Goal: Transaction & Acquisition: Purchase product/service

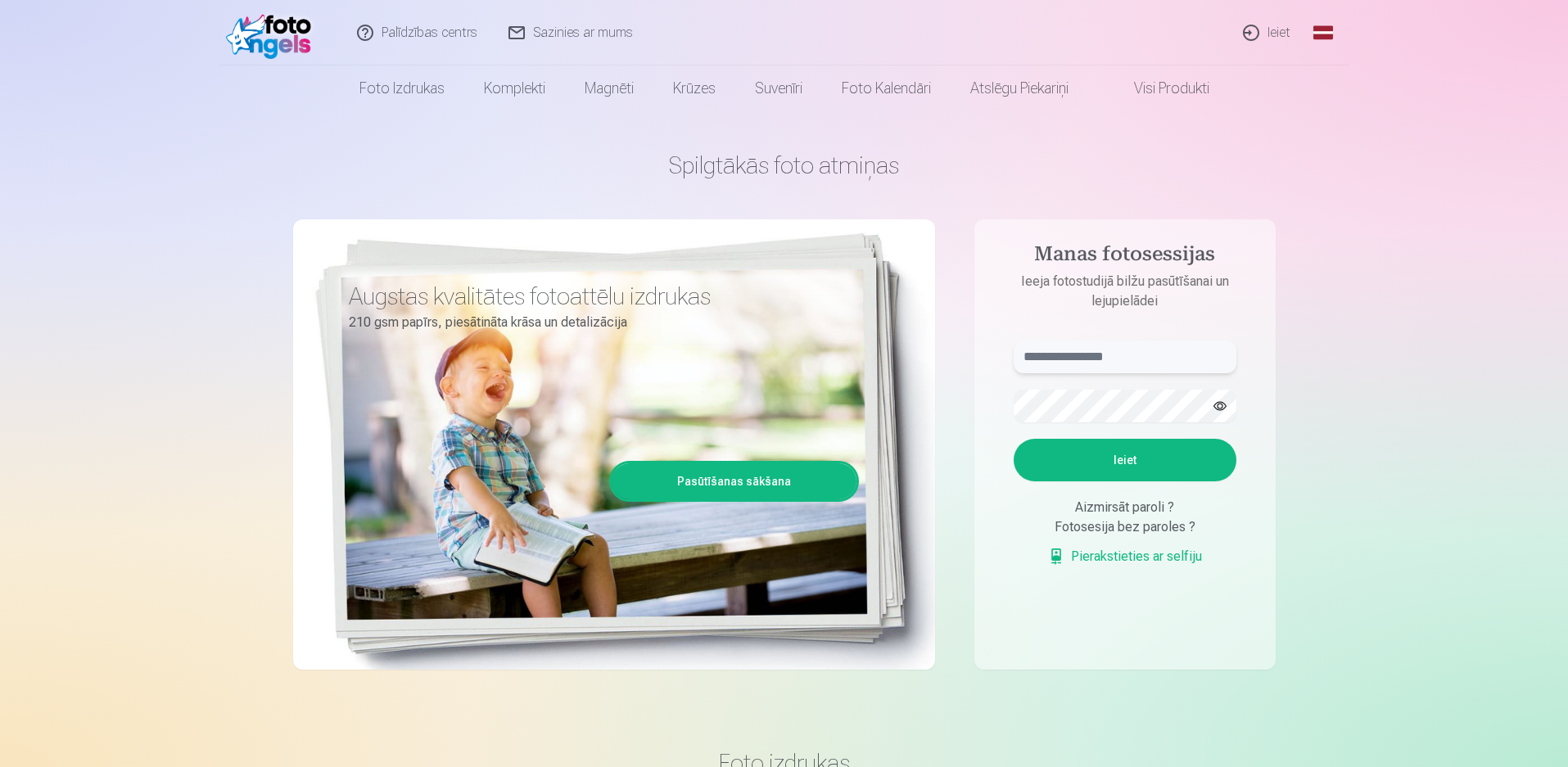
click at [1181, 366] on input "text" at bounding box center [1125, 356] width 223 height 33
type input "**********"
click at [1151, 461] on button "Ieiet" at bounding box center [1125, 459] width 223 height 43
click at [1218, 406] on button "button" at bounding box center [1219, 405] width 31 height 31
click at [1114, 481] on button "Ieiet" at bounding box center [1125, 459] width 223 height 43
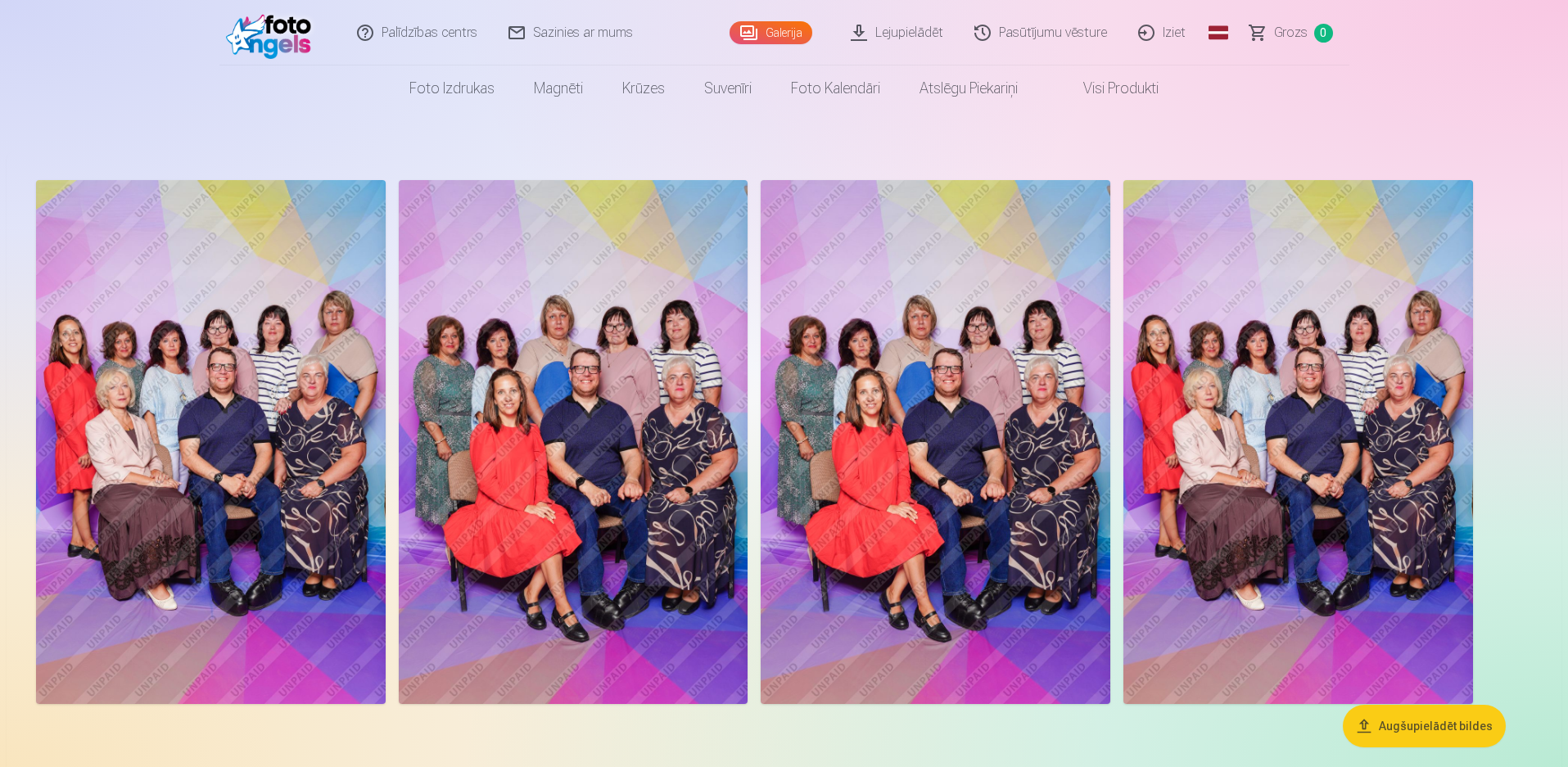
click at [188, 348] on img at bounding box center [211, 442] width 350 height 523
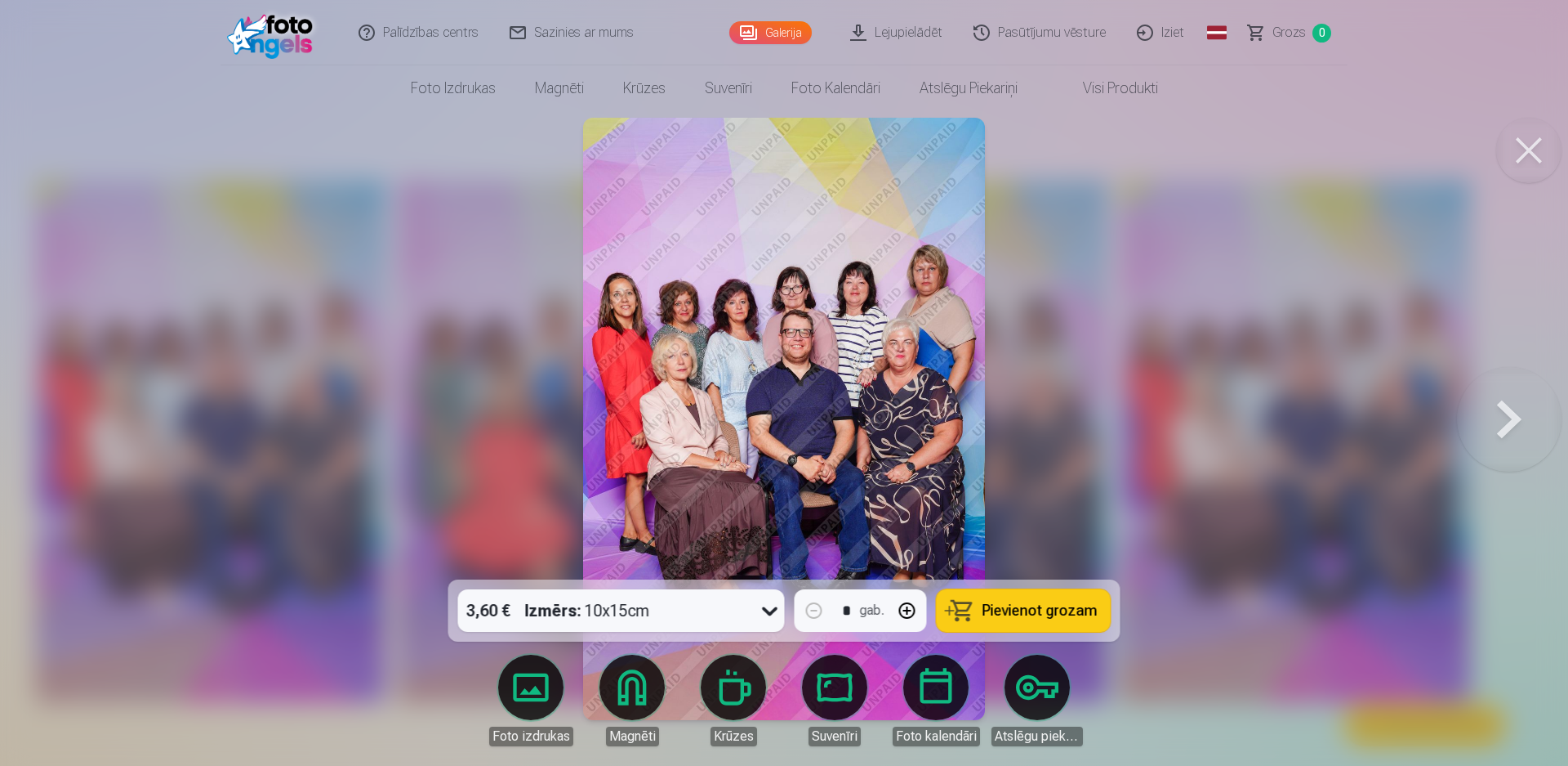
click at [730, 312] on img at bounding box center [783, 419] width 401 height 602
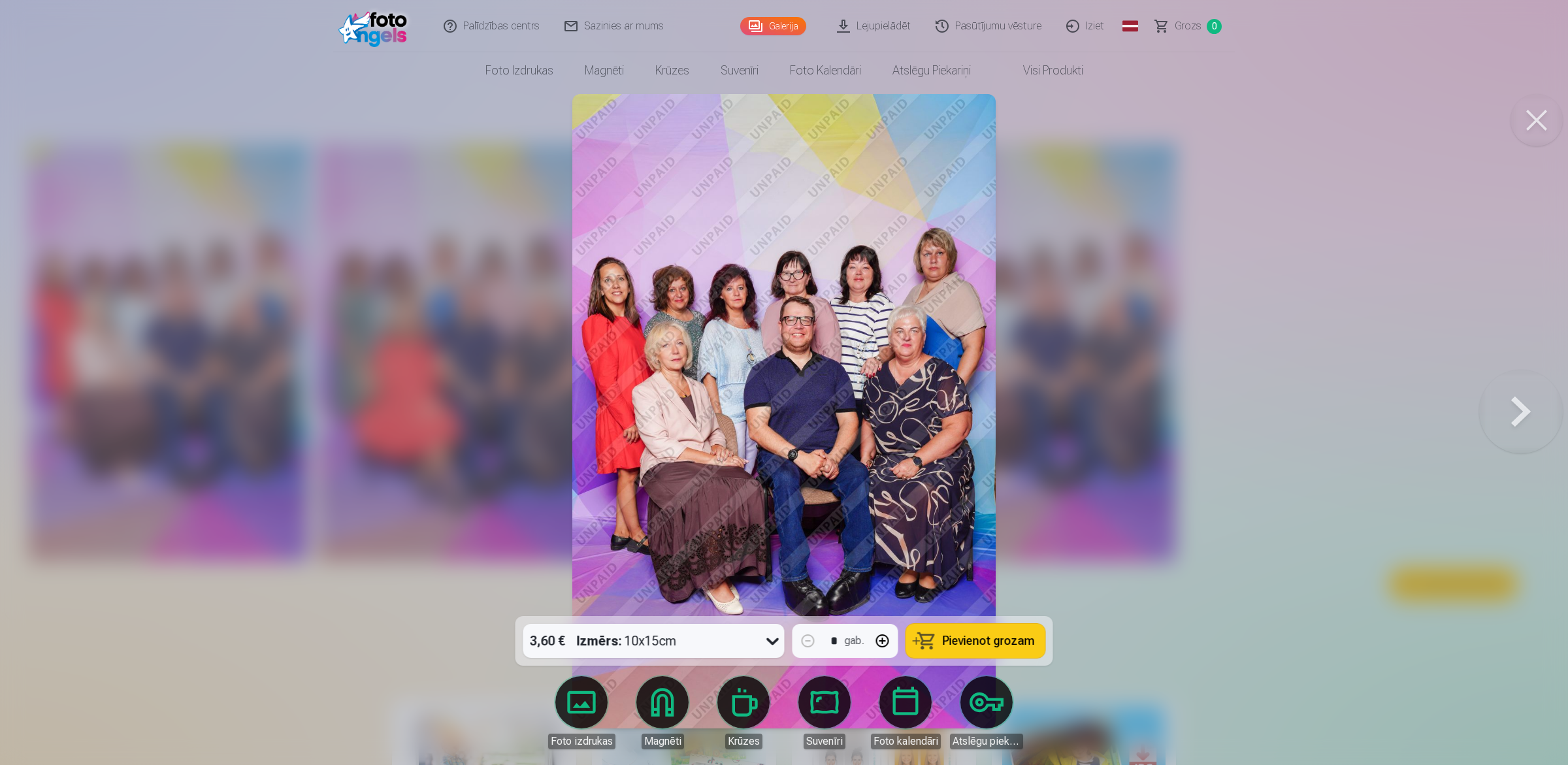
click at [1250, 413] on button at bounding box center [1520, 411] width 84 height 383
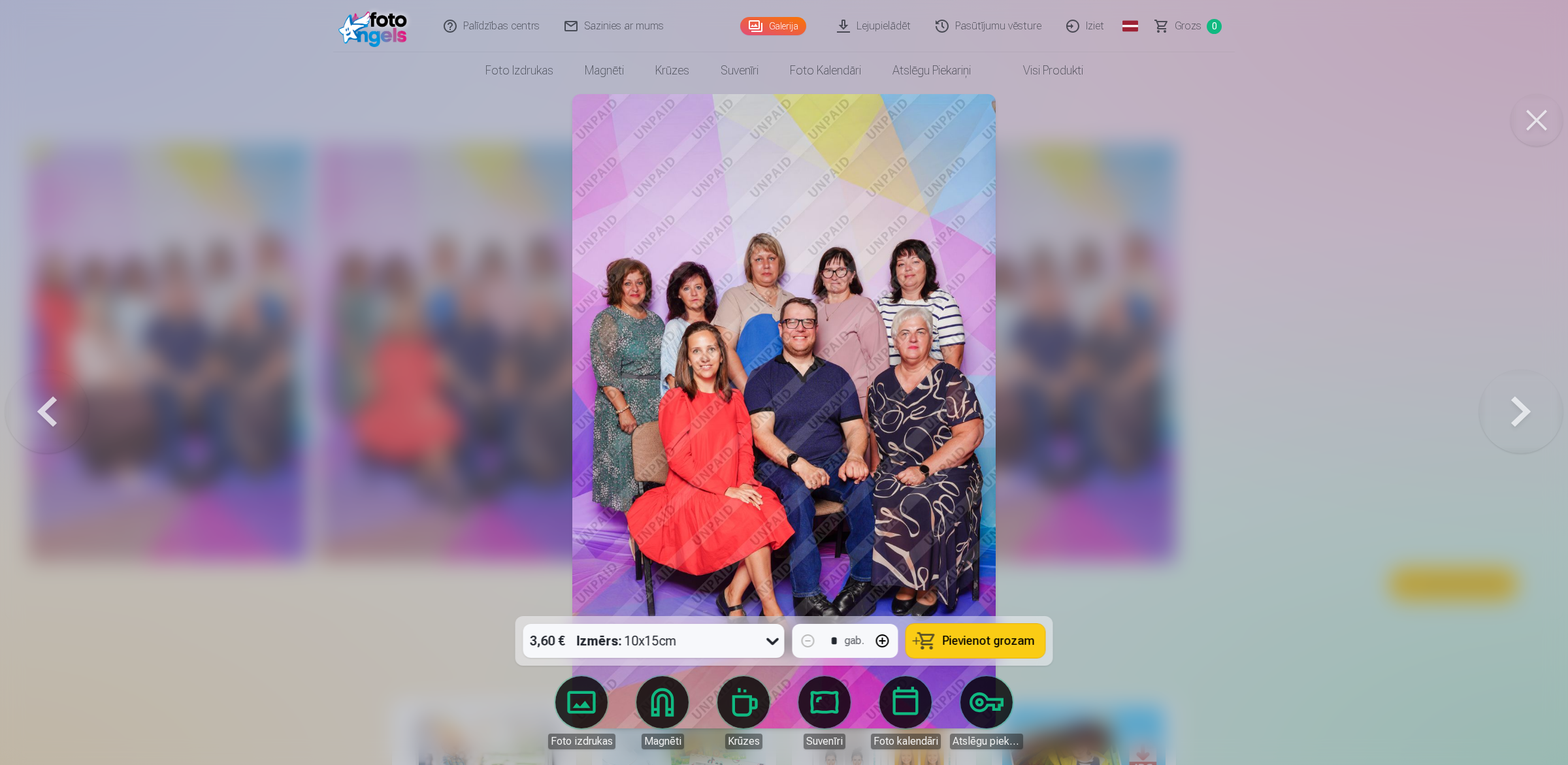
click at [1250, 413] on button at bounding box center [1520, 411] width 84 height 383
click at [1250, 404] on button at bounding box center [1520, 411] width 84 height 383
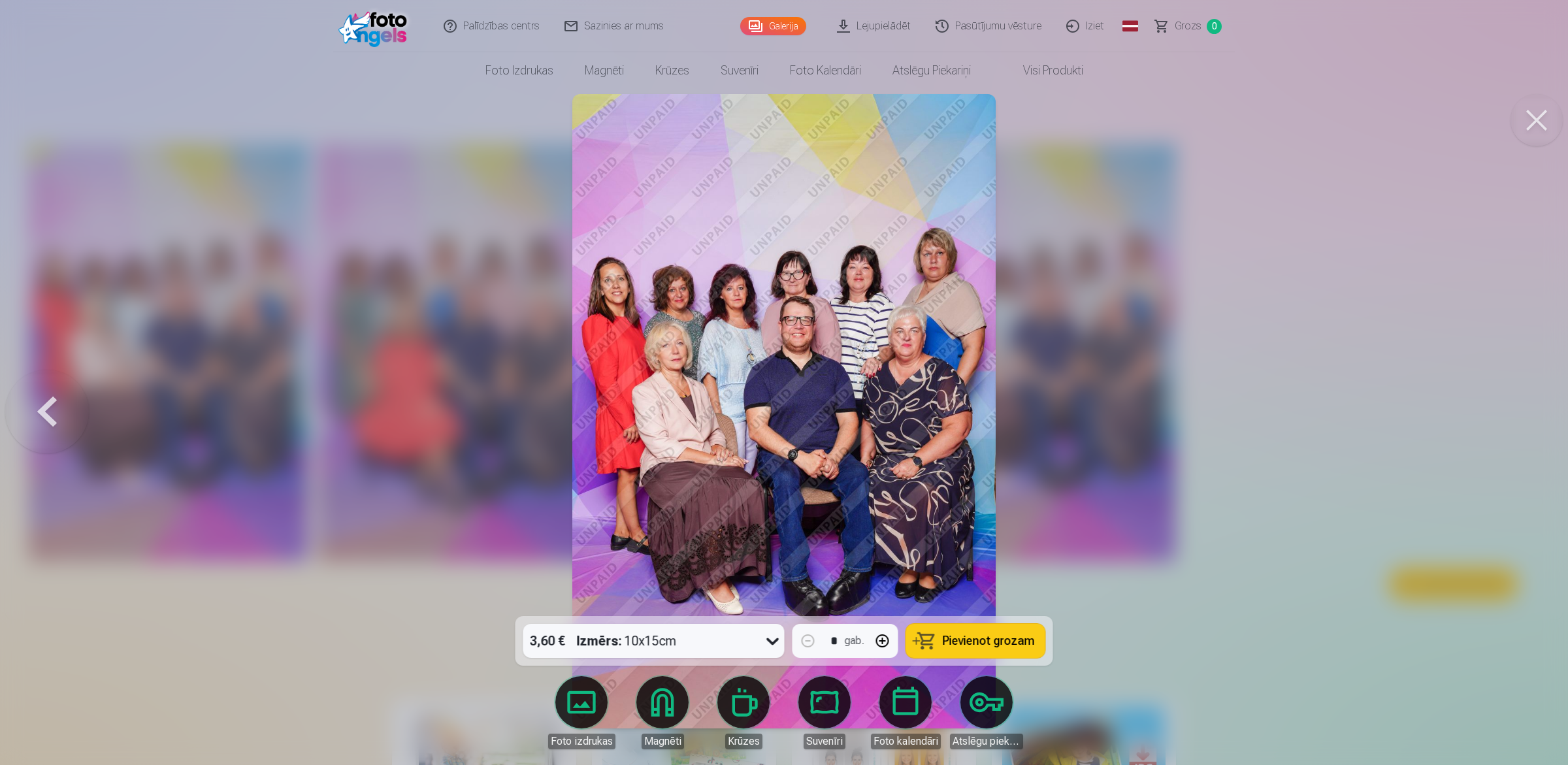
click at [1250, 404] on div at bounding box center [784, 382] width 1568 height 765
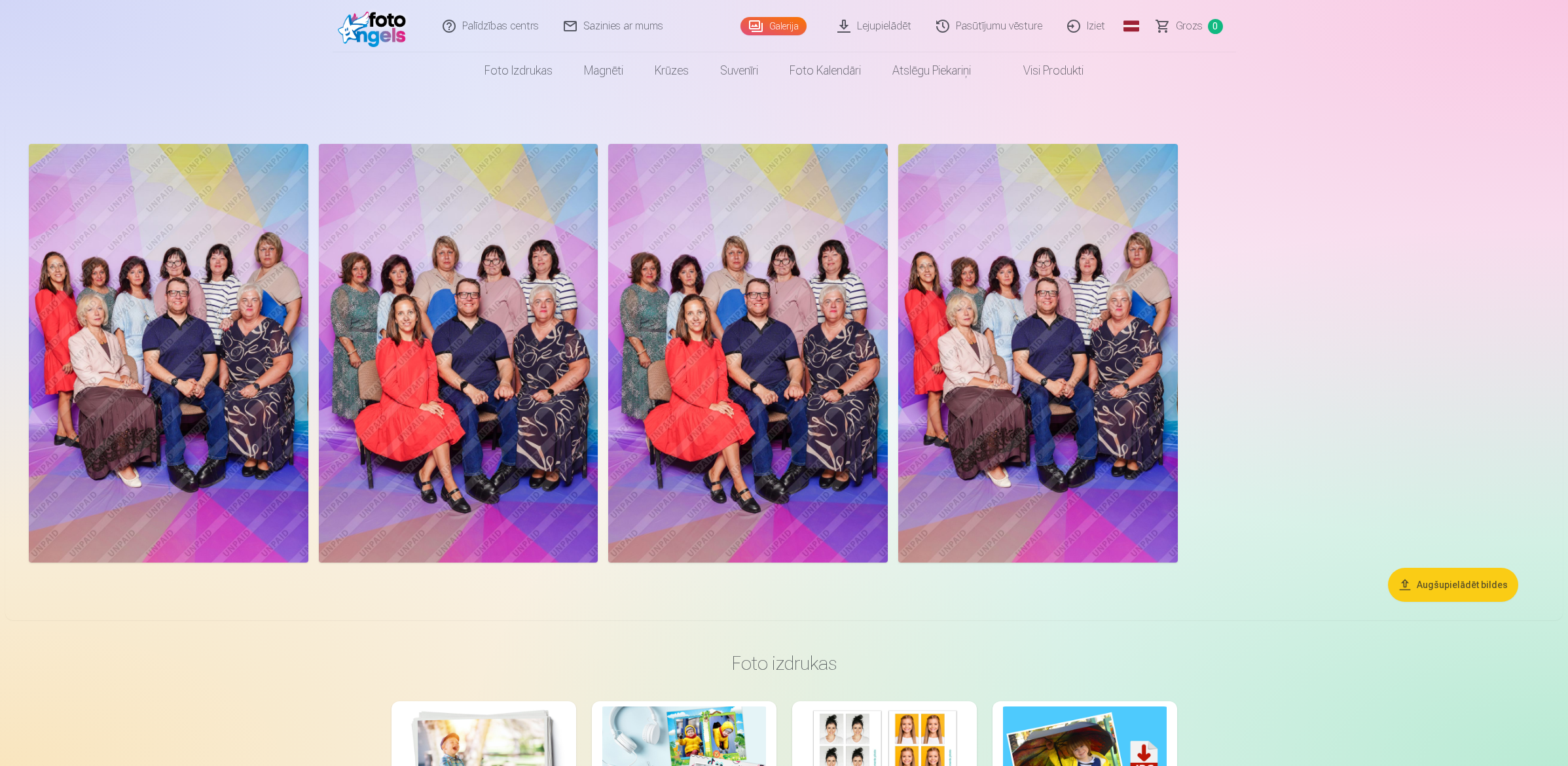
click at [1082, 332] on img at bounding box center [1038, 354] width 280 height 419
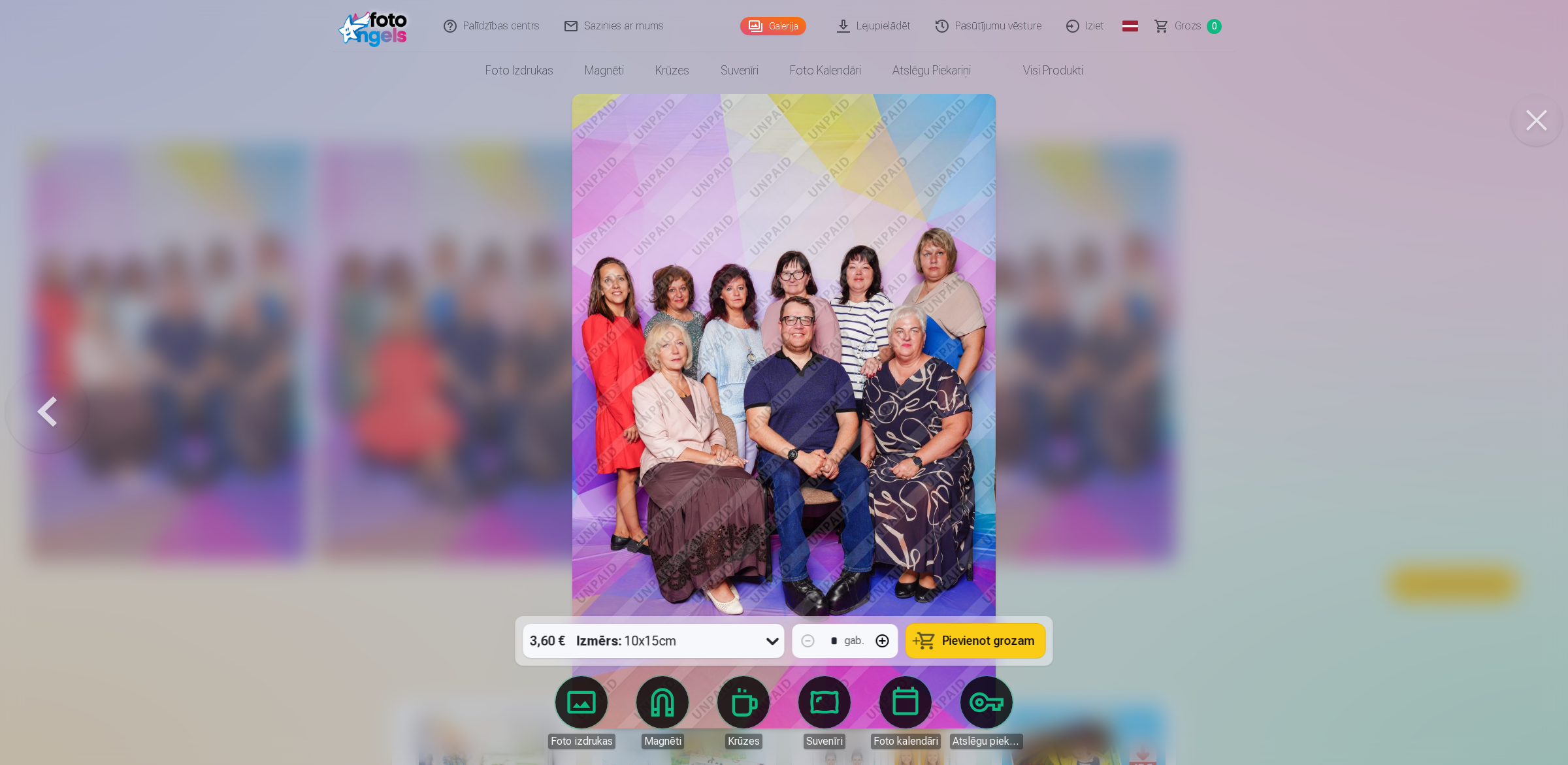
click at [729, 309] on img at bounding box center [784, 411] width 422 height 634
click at [1250, 118] on button at bounding box center [1536, 120] width 52 height 52
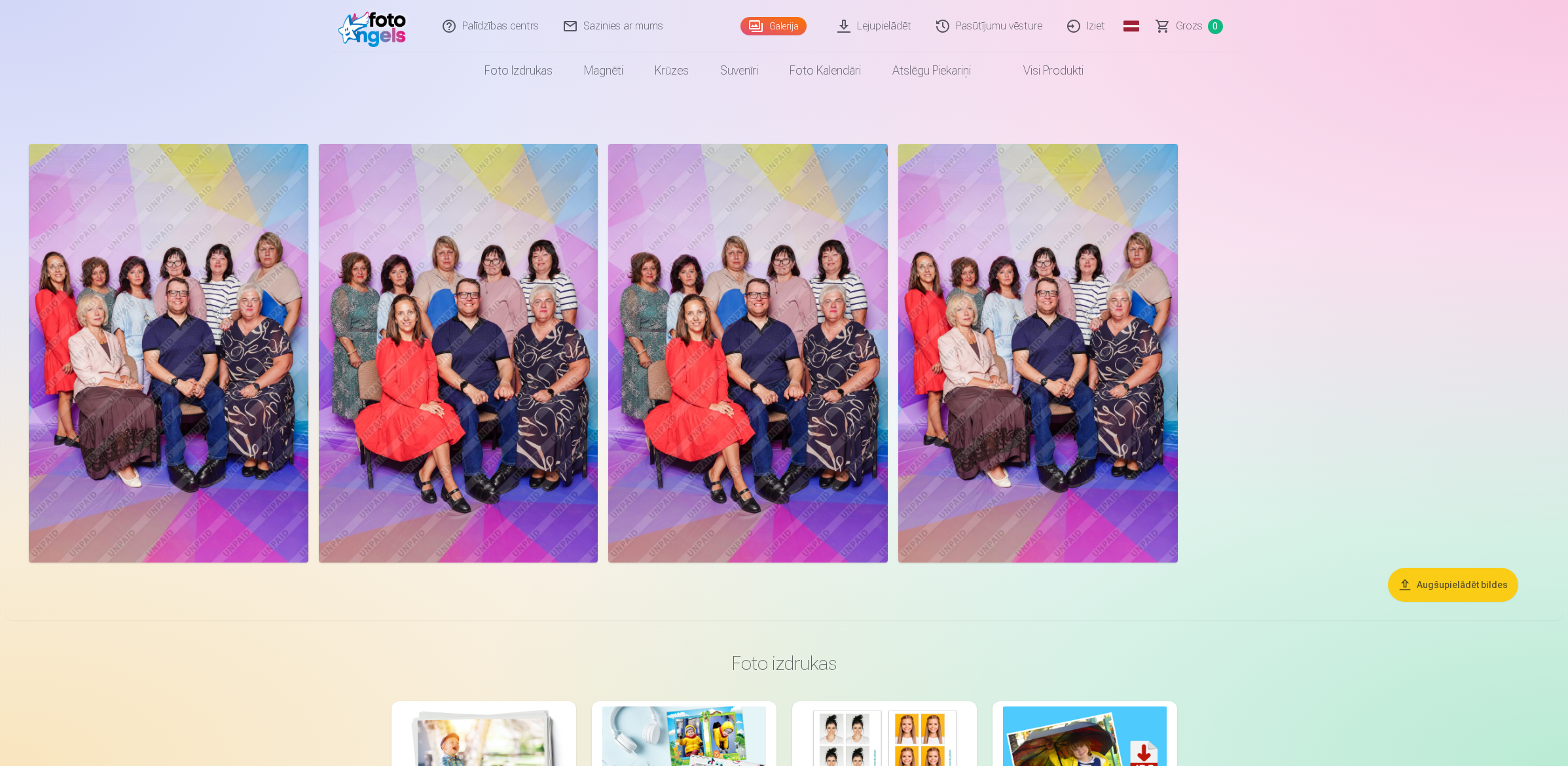
click at [697, 292] on img at bounding box center [748, 354] width 280 height 419
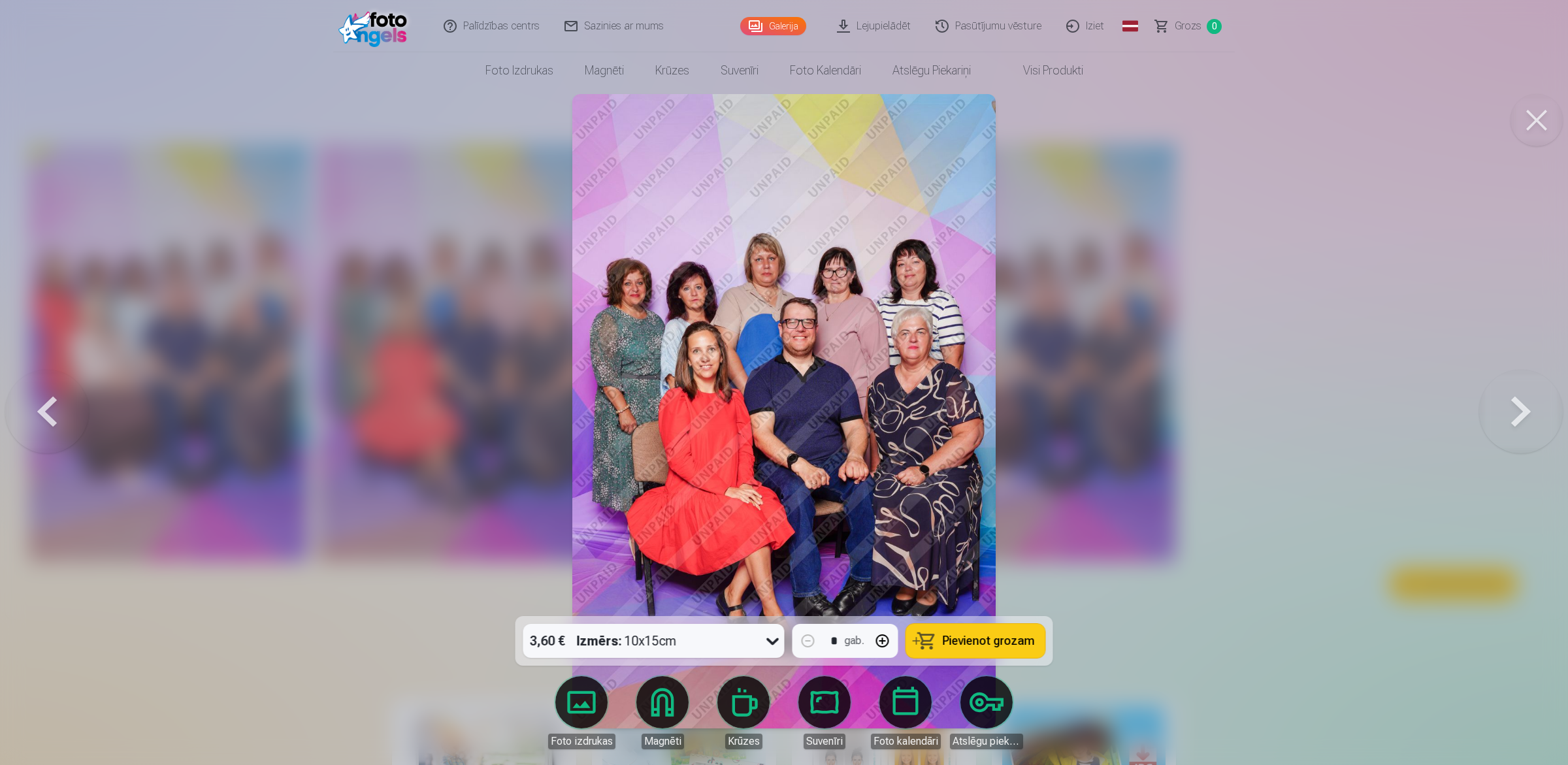
click at [1250, 405] on button at bounding box center [1520, 411] width 84 height 383
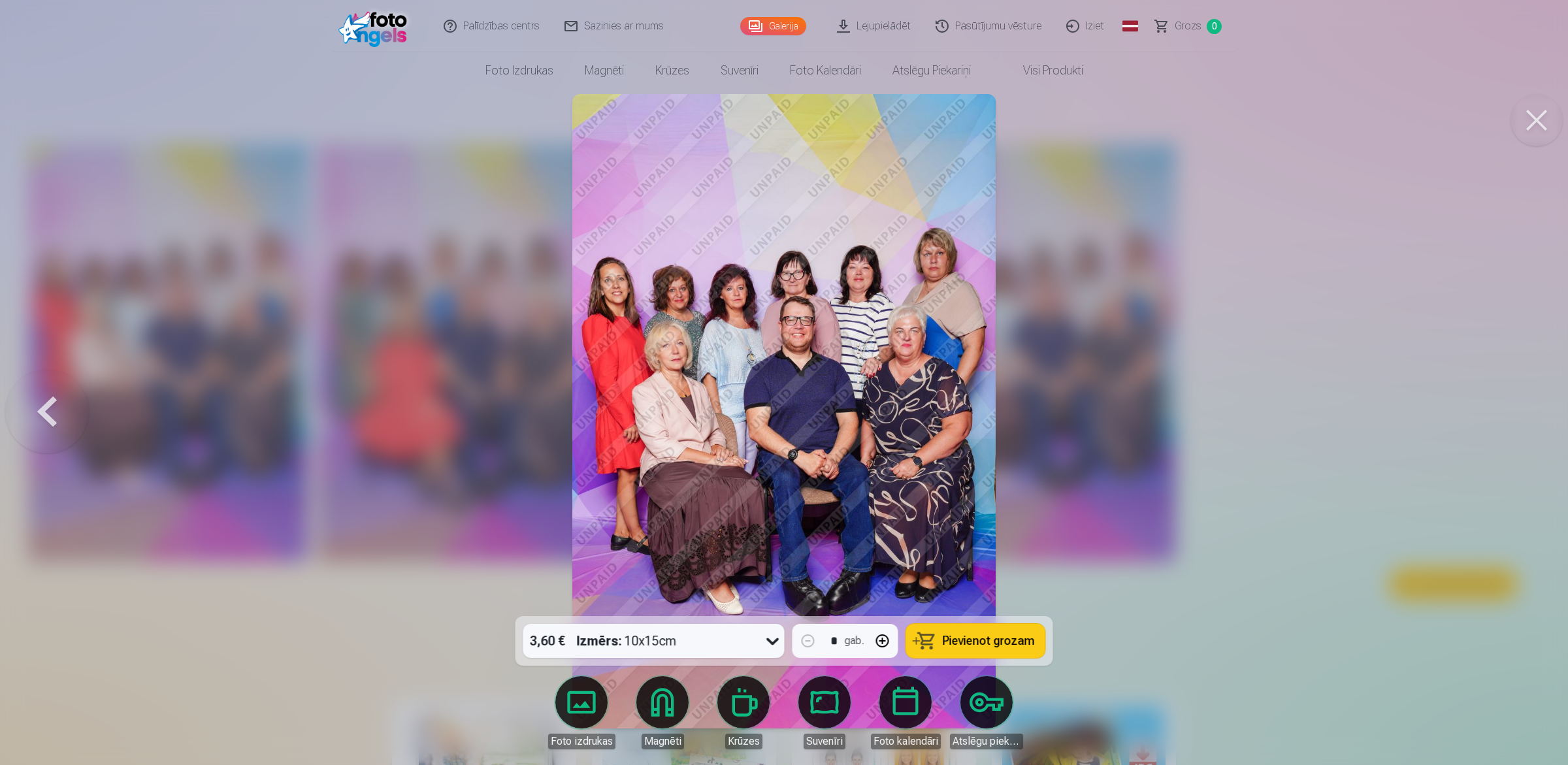
click at [765, 612] on icon at bounding box center [773, 641] width 21 height 21
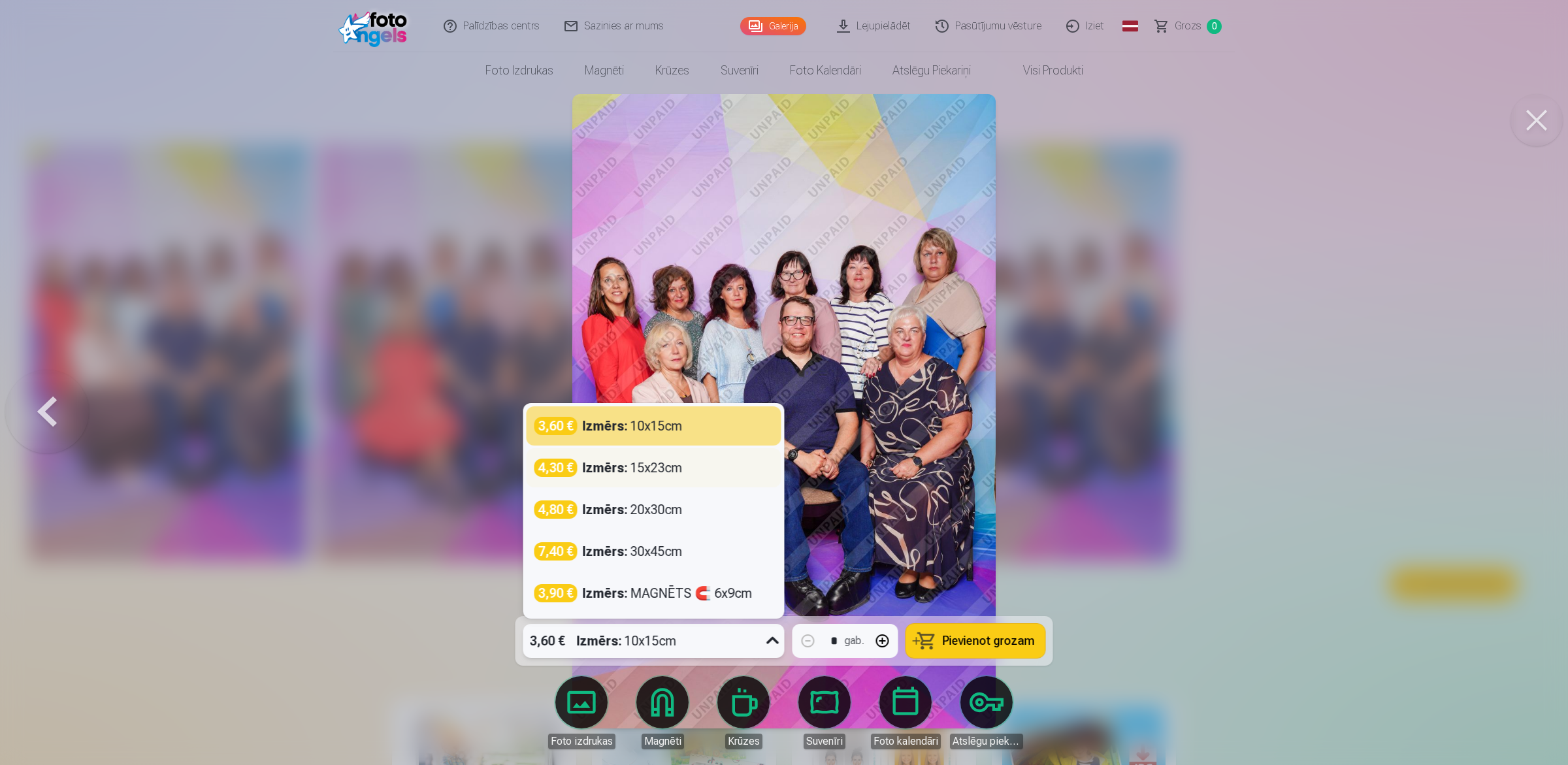
click at [674, 467] on div "Izmērs : 15x23cm" at bounding box center [633, 468] width 100 height 18
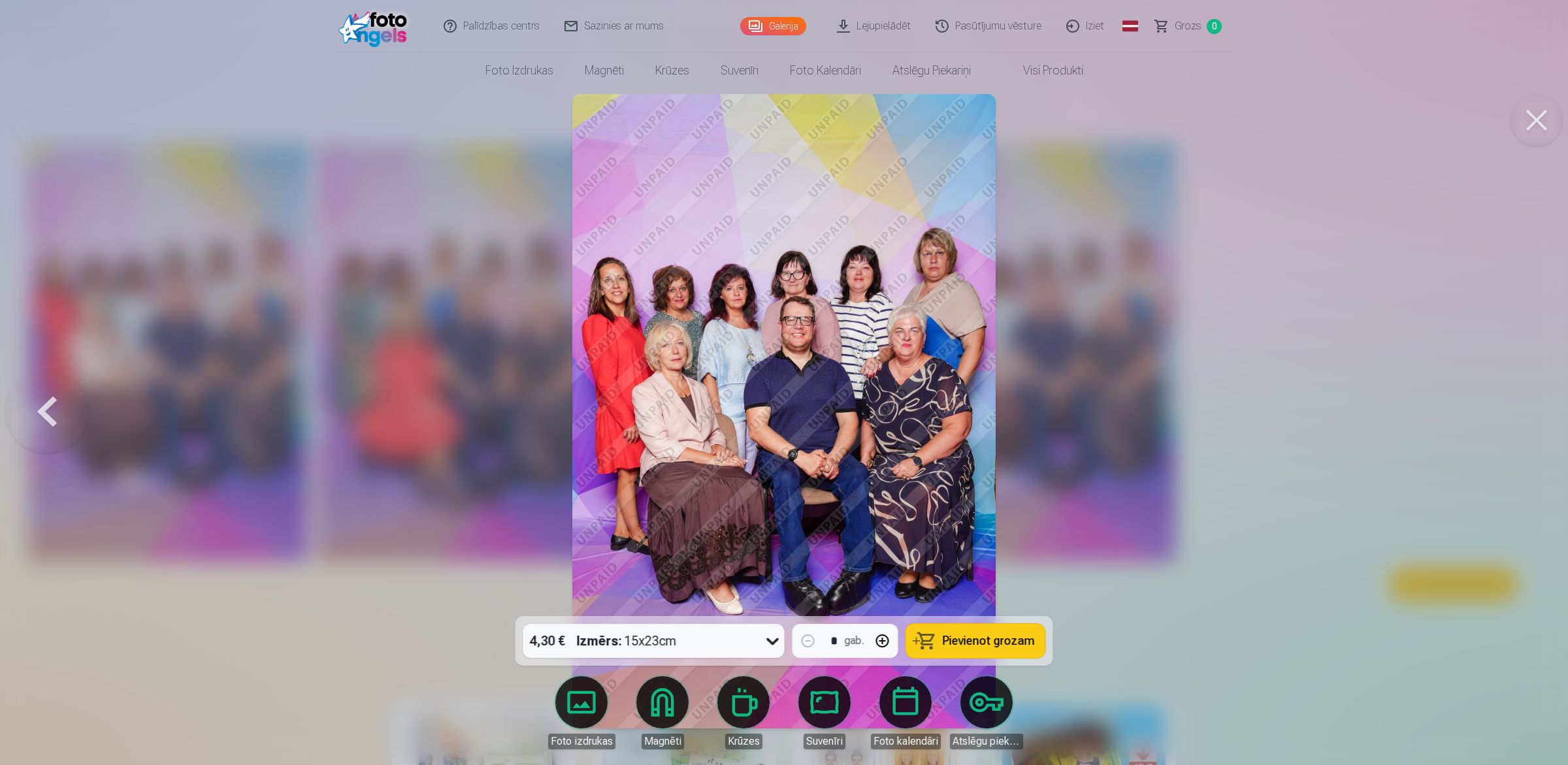
click at [723, 467] on img at bounding box center [784, 411] width 422 height 634
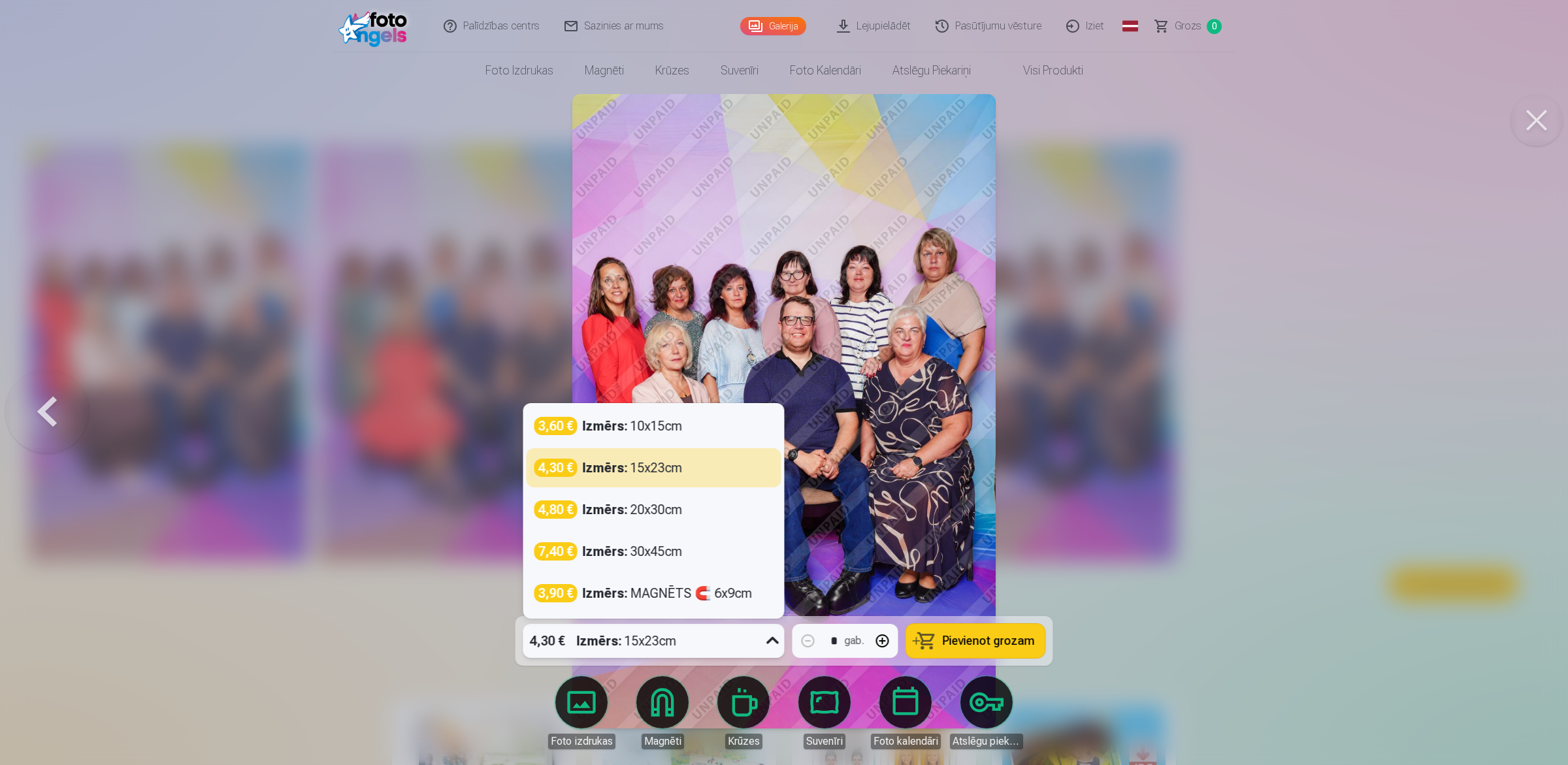
click at [773, 612] on icon at bounding box center [772, 641] width 12 height 8
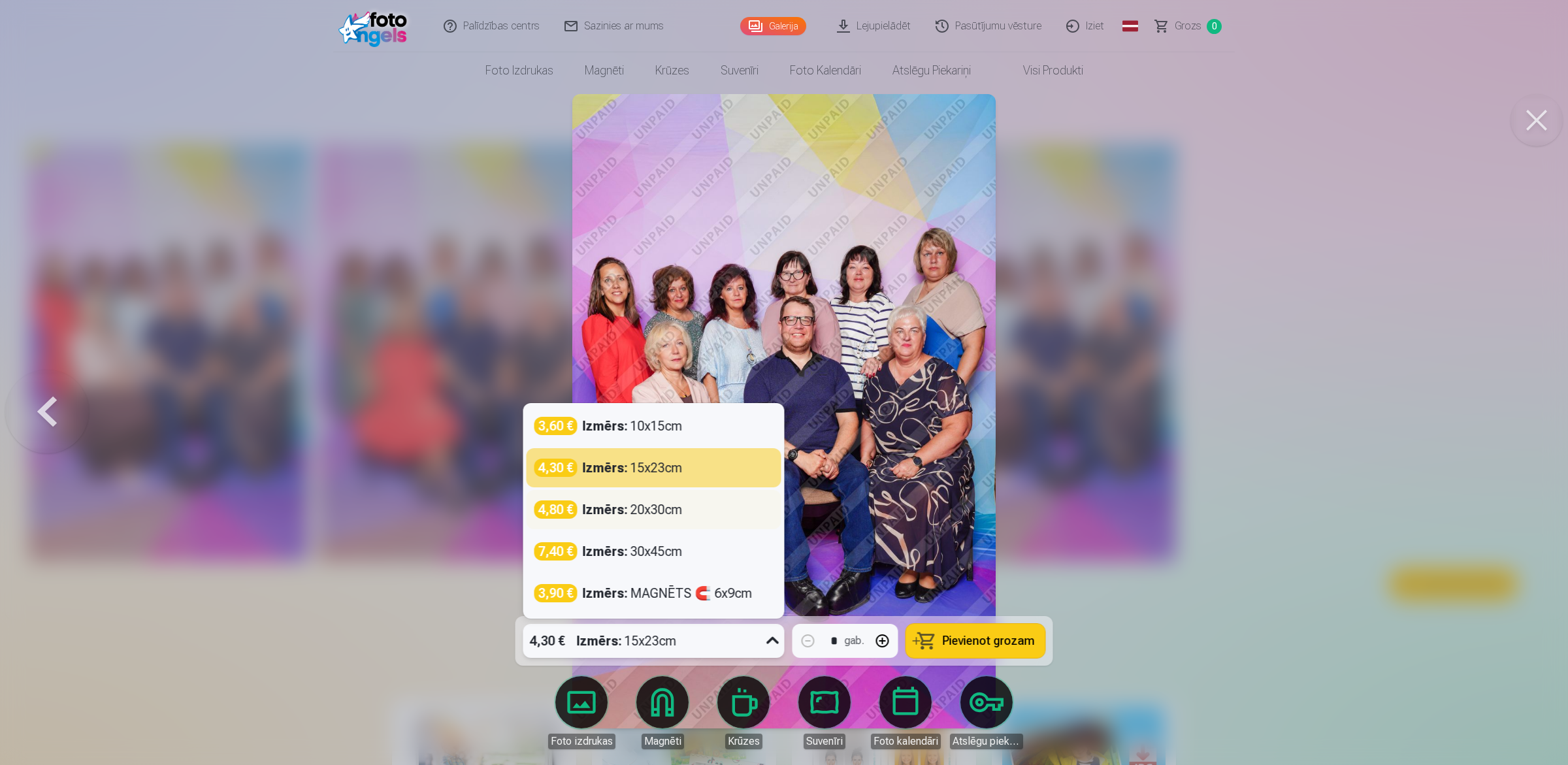
click at [661, 513] on div "Izmērs : 20x30cm" at bounding box center [633, 510] width 100 height 18
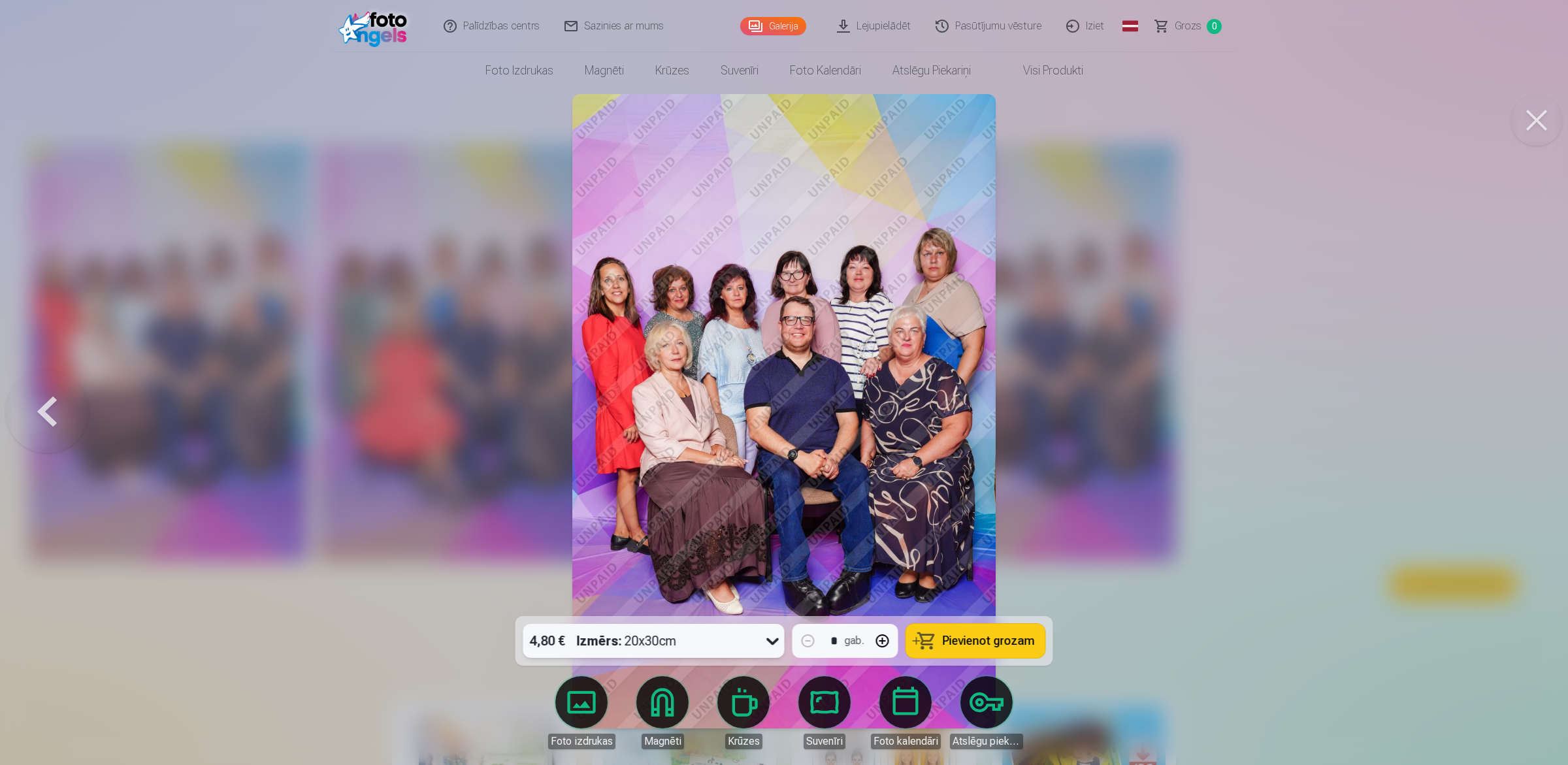
click at [1217, 512] on div at bounding box center [784, 382] width 1568 height 765
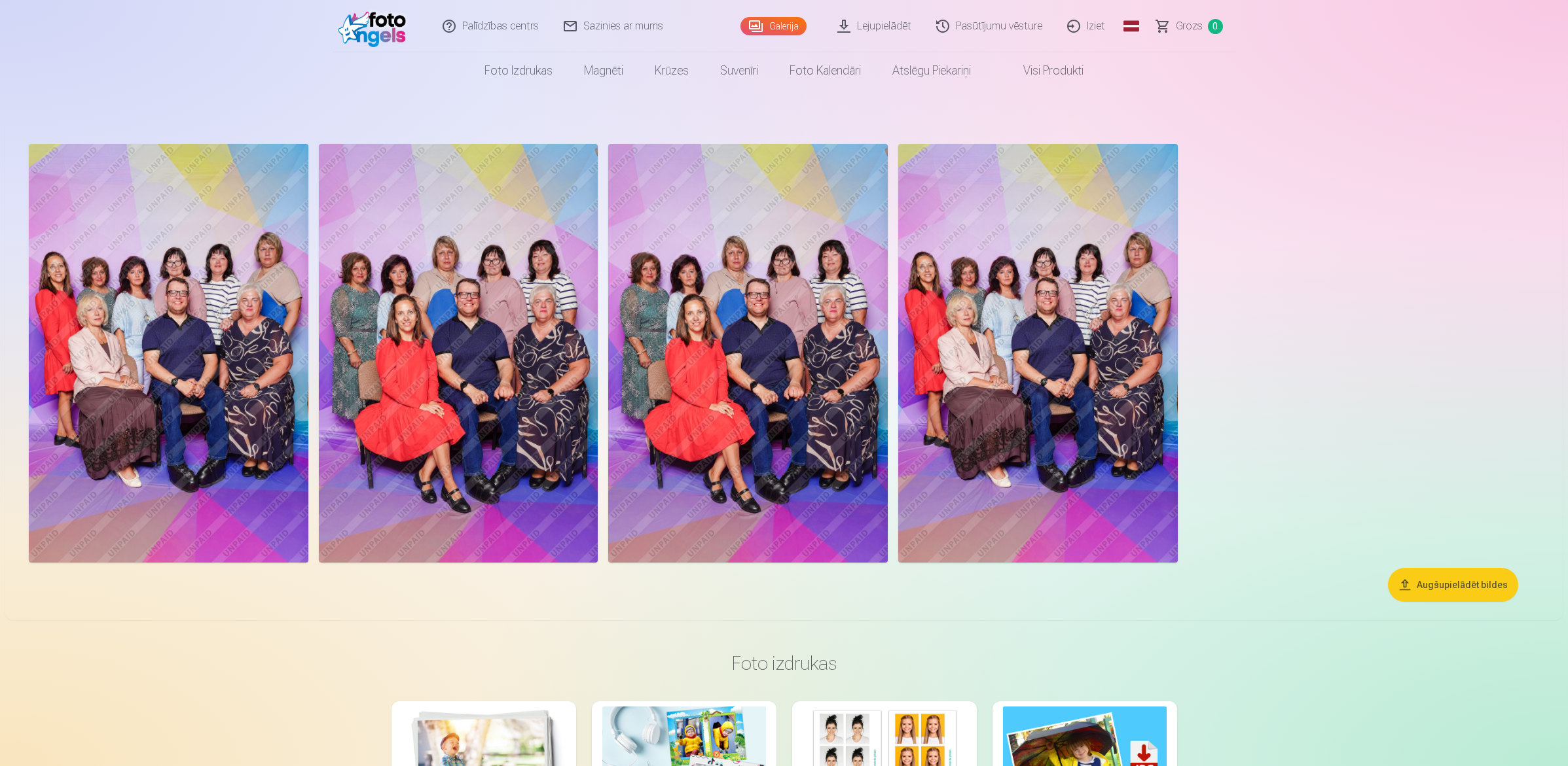
click at [1052, 397] on img at bounding box center [1038, 354] width 280 height 419
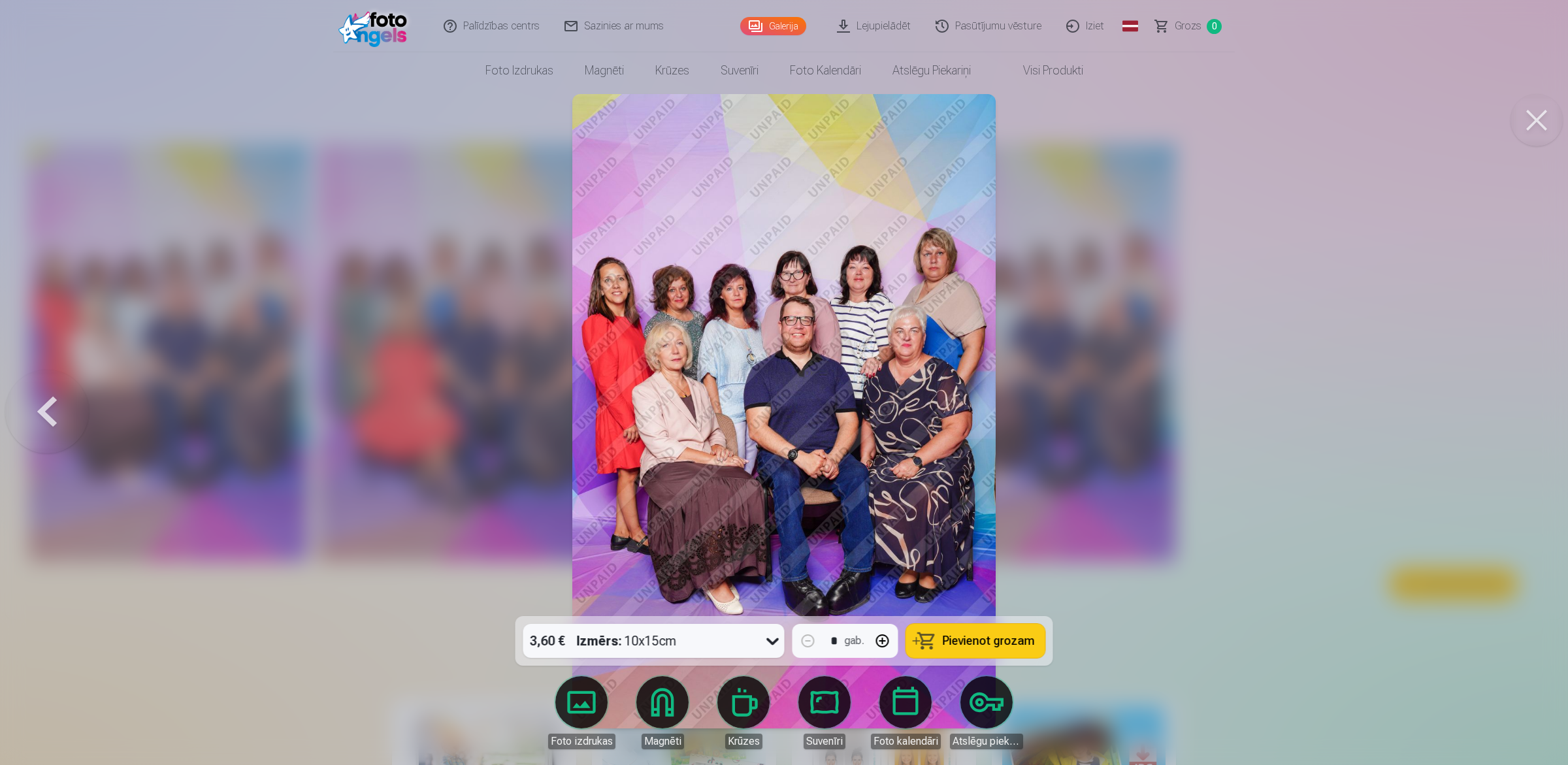
click at [774, 612] on icon at bounding box center [773, 641] width 21 height 21
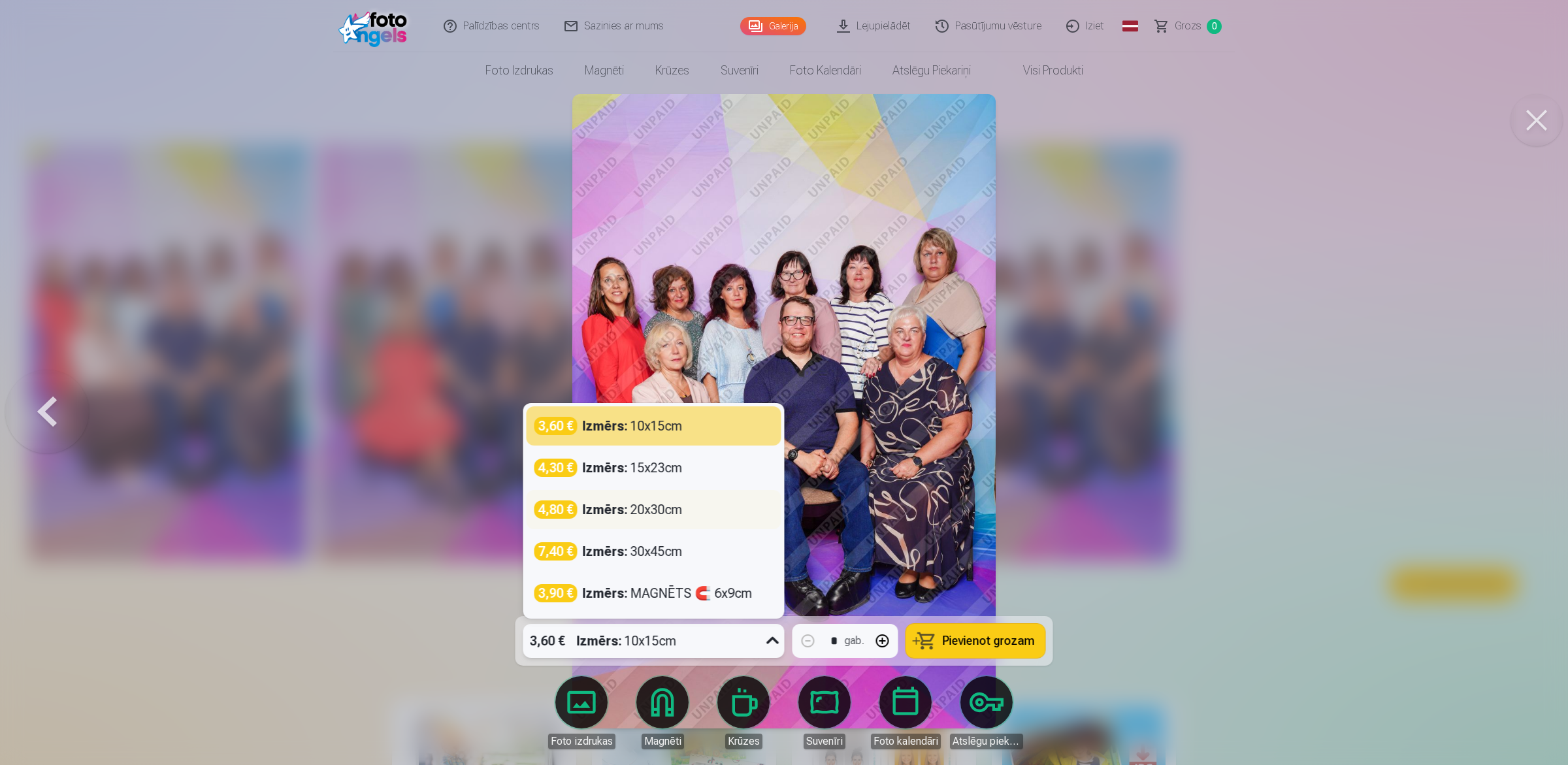
click at [665, 511] on div "Izmērs : 20x30cm" at bounding box center [633, 510] width 100 height 18
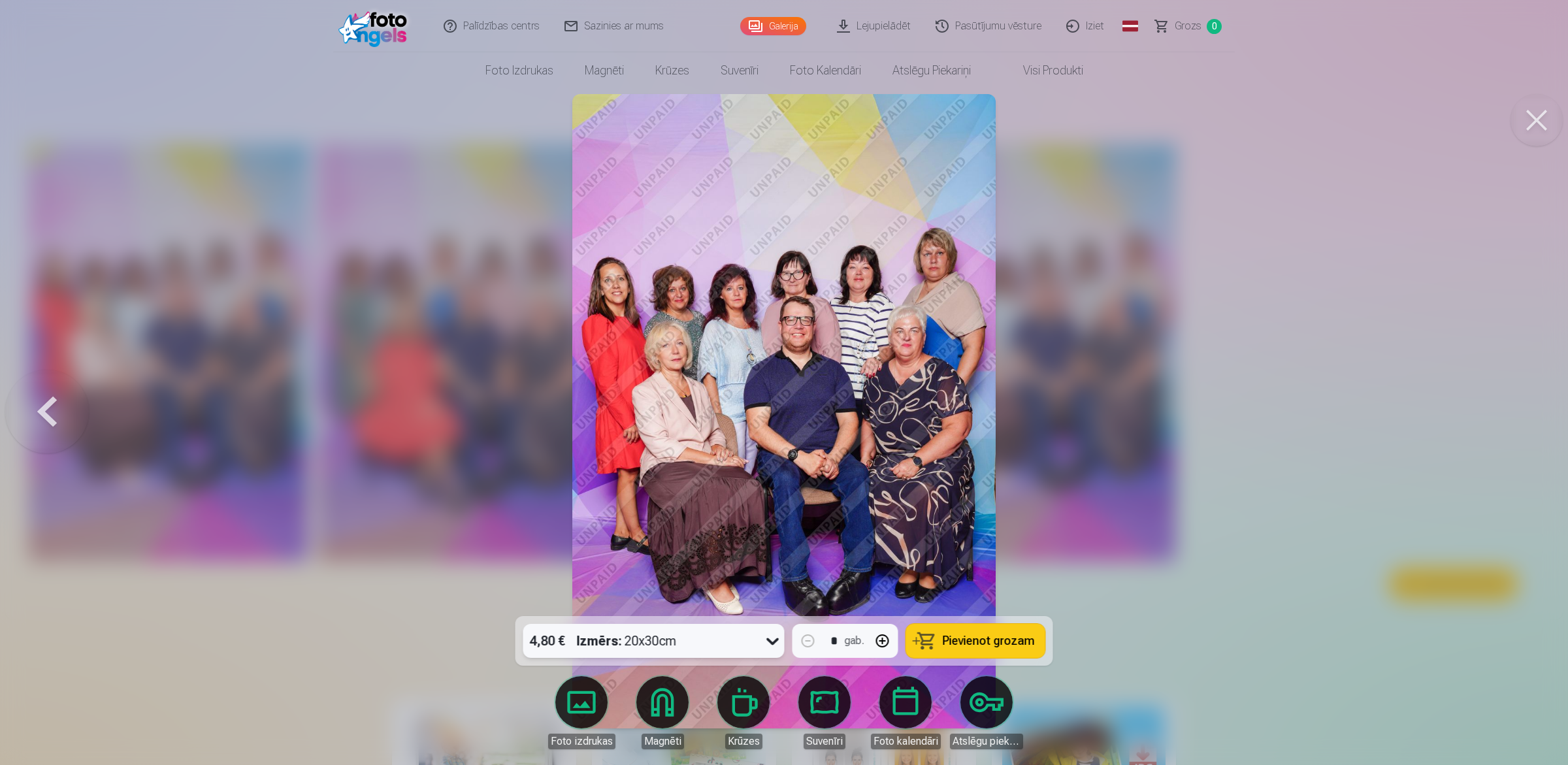
click at [1006, 612] on span "Pievienot grozam" at bounding box center [989, 641] width 92 height 12
click at [1184, 22] on span "Grozs" at bounding box center [1188, 26] width 27 height 16
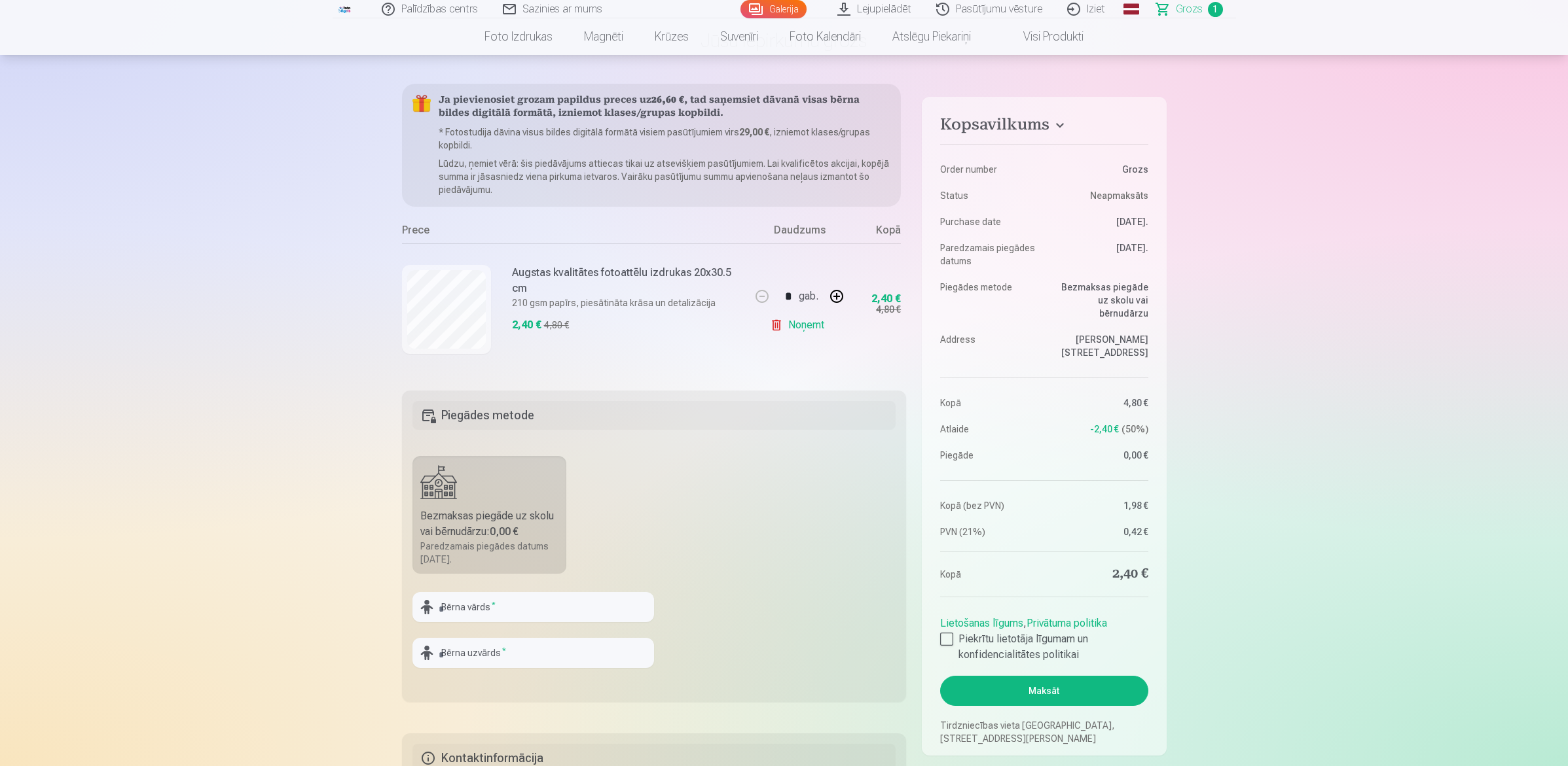
scroll to position [82, 0]
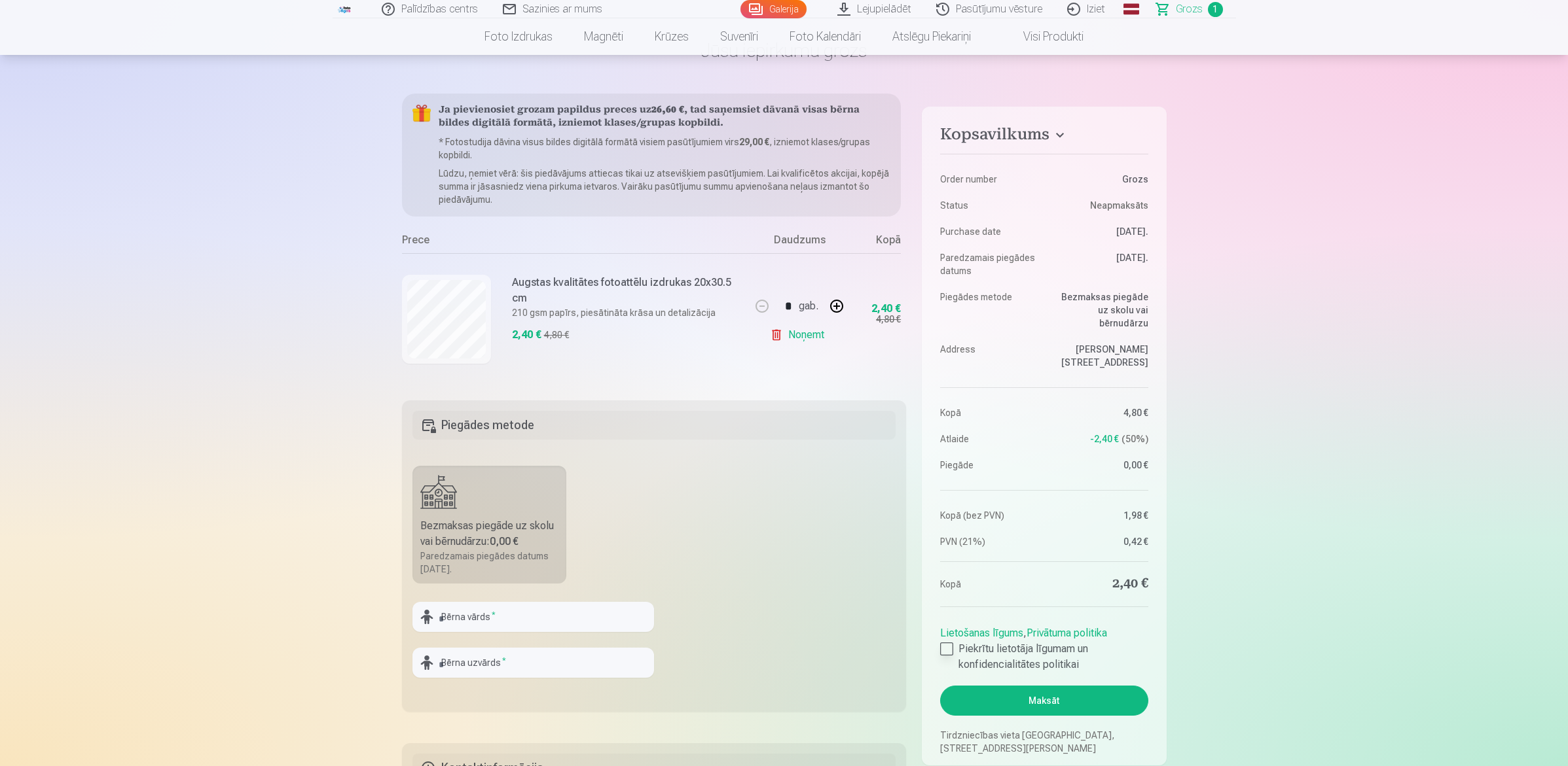
click at [942, 613] on div at bounding box center [946, 649] width 13 height 13
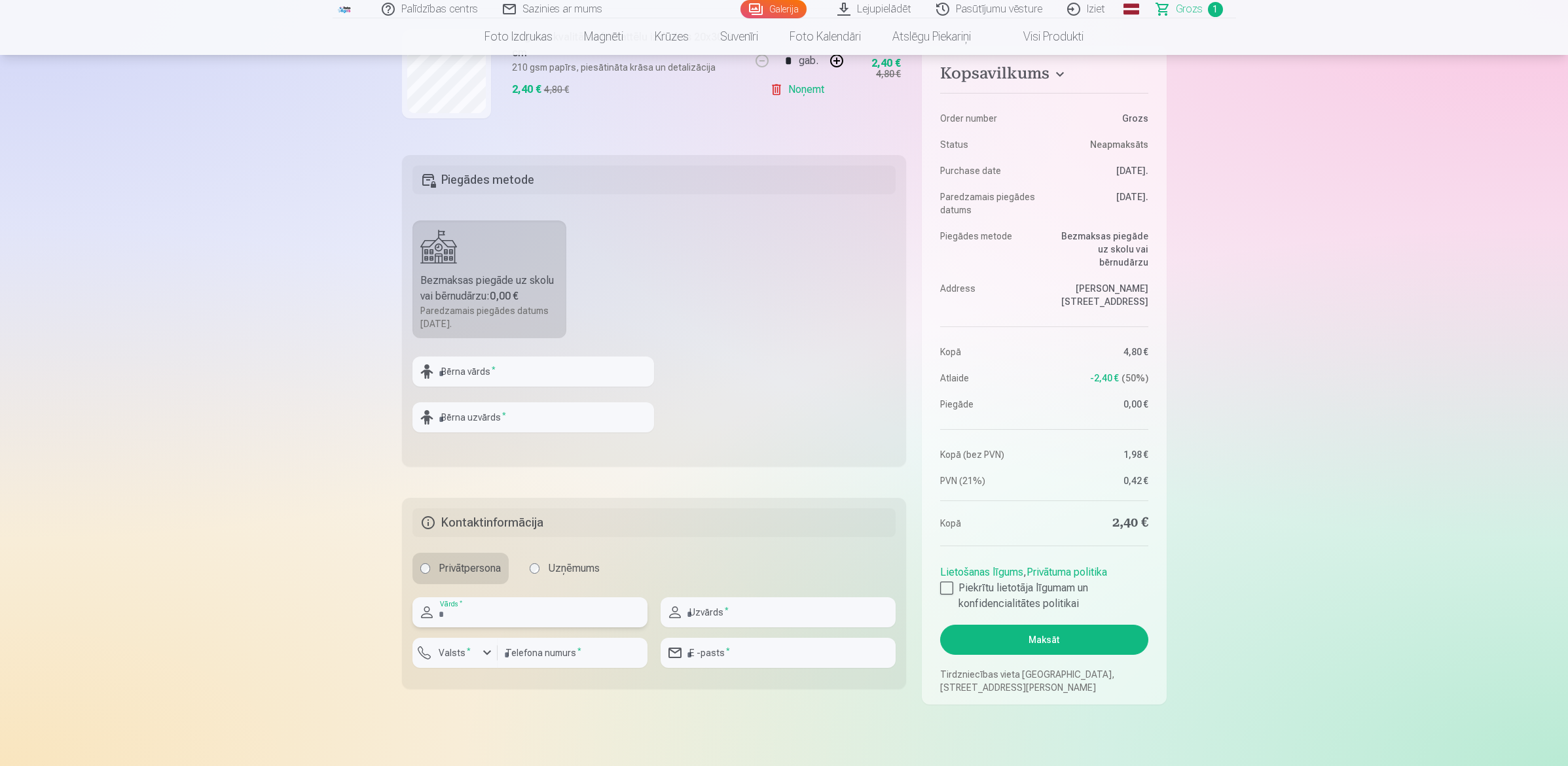
click at [482, 613] on input "text" at bounding box center [530, 613] width 235 height 30
type input "*****"
type input "******"
type input "**********"
click at [705, 613] on main "Jūsu iepirkumu grozs Kopsavilkums Order number Grozs Status Neapmaksāts Purchas…" at bounding box center [784, 264] width 765 height 1005
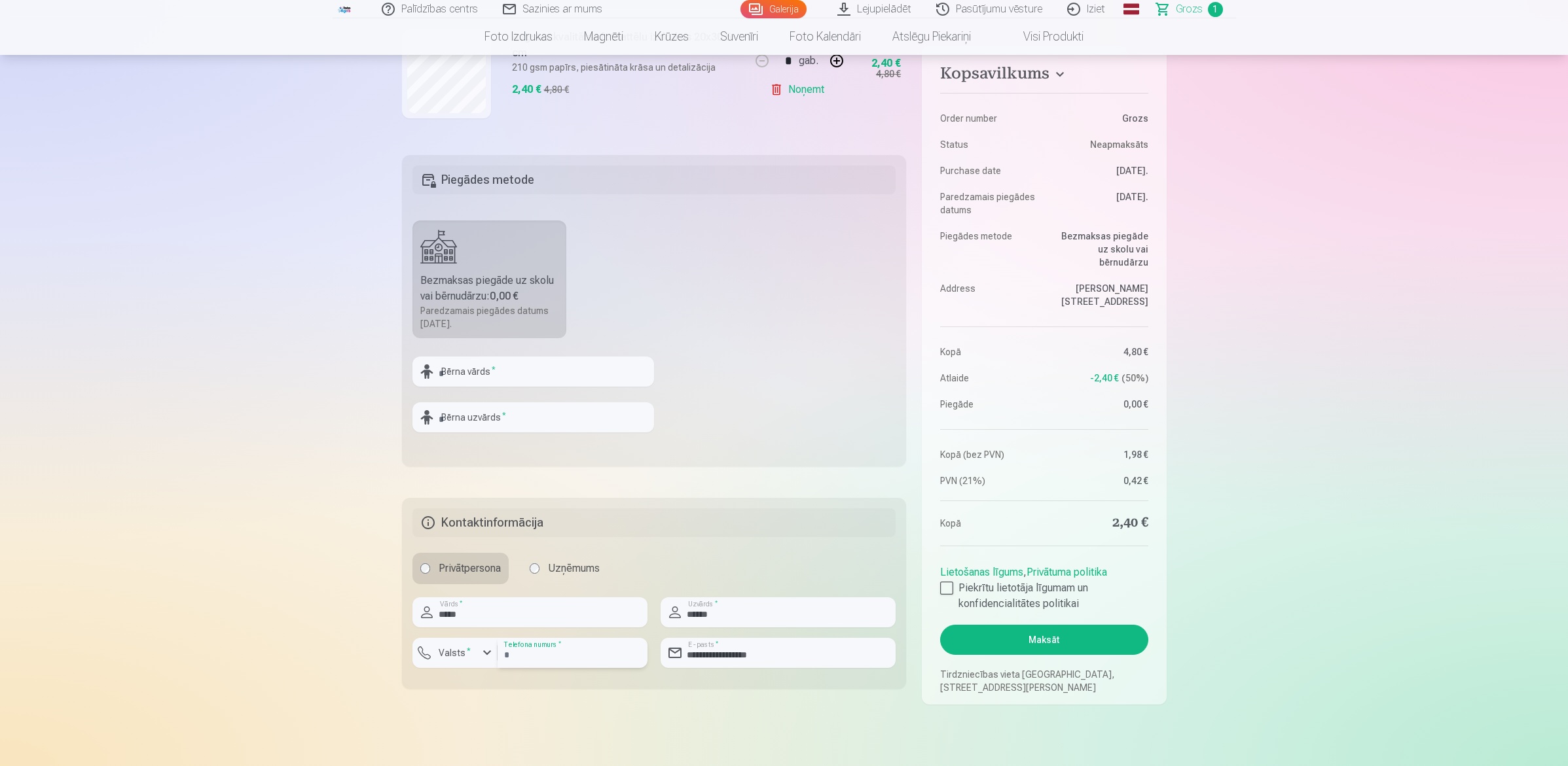
click at [555, 613] on input "number" at bounding box center [572, 653] width 150 height 30
click at [601, 613] on input "number" at bounding box center [572, 653] width 150 height 30
click at [483, 613] on div "button" at bounding box center [487, 653] width 16 height 16
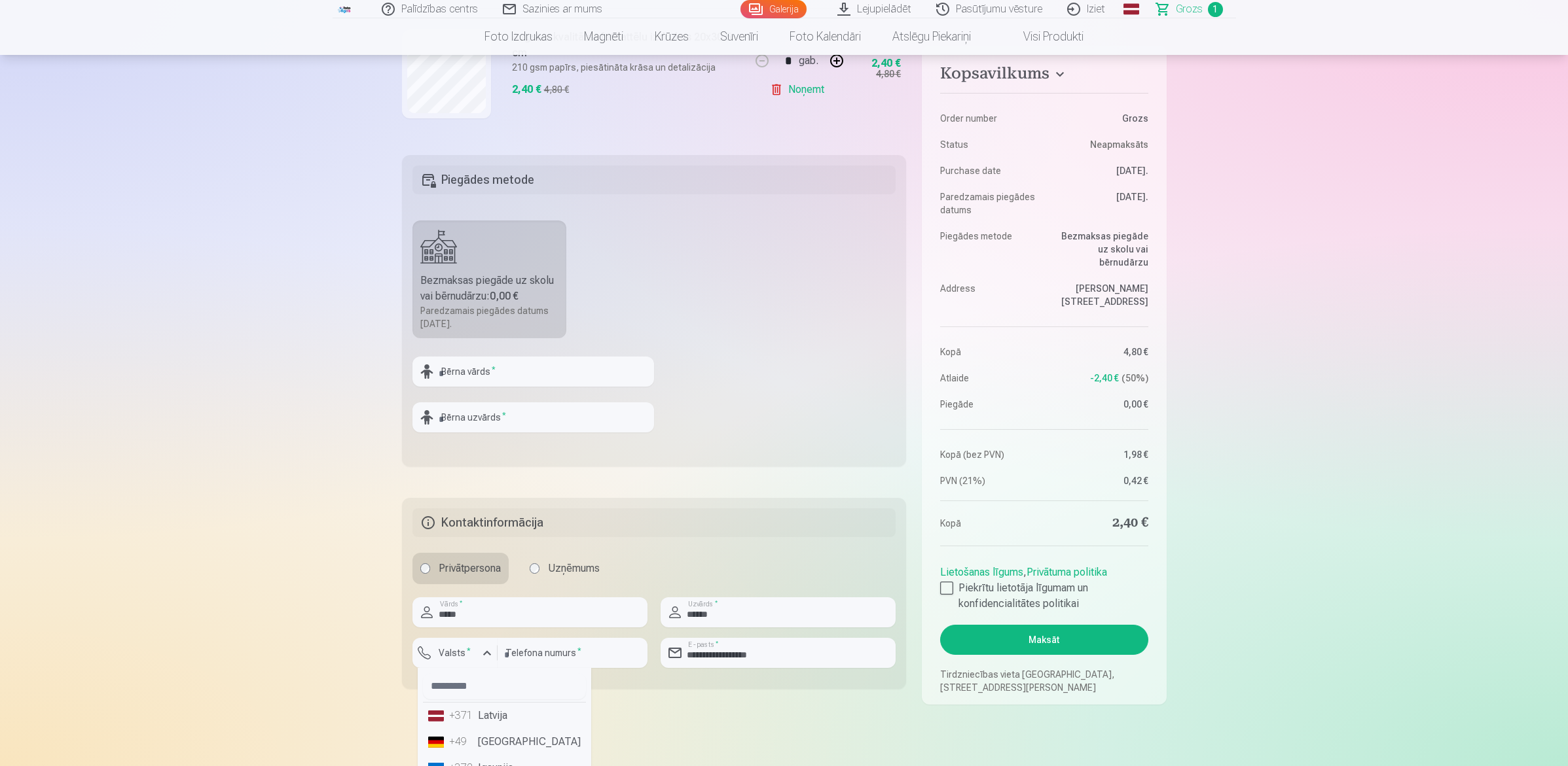
click at [485, 613] on li "+371 Latvija" at bounding box center [505, 715] width 163 height 26
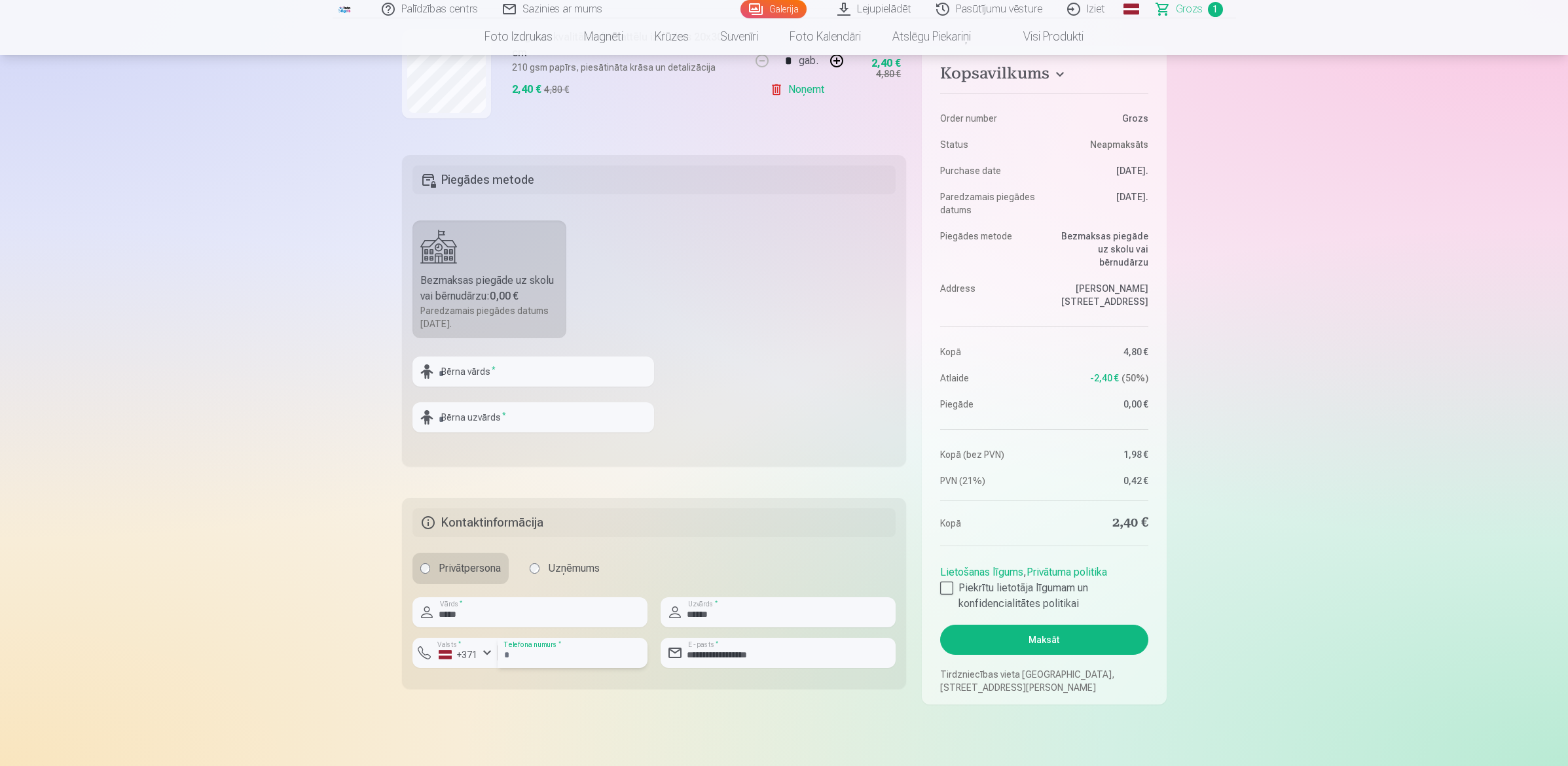
click at [556, 613] on input "number" at bounding box center [572, 653] width 150 height 30
type input "********"
click at [763, 613] on main "Jūsu iepirkumu grozs Kopsavilkums Order number Grozs Status Neapmaksāts Purchas…" at bounding box center [784, 264] width 765 height 1005
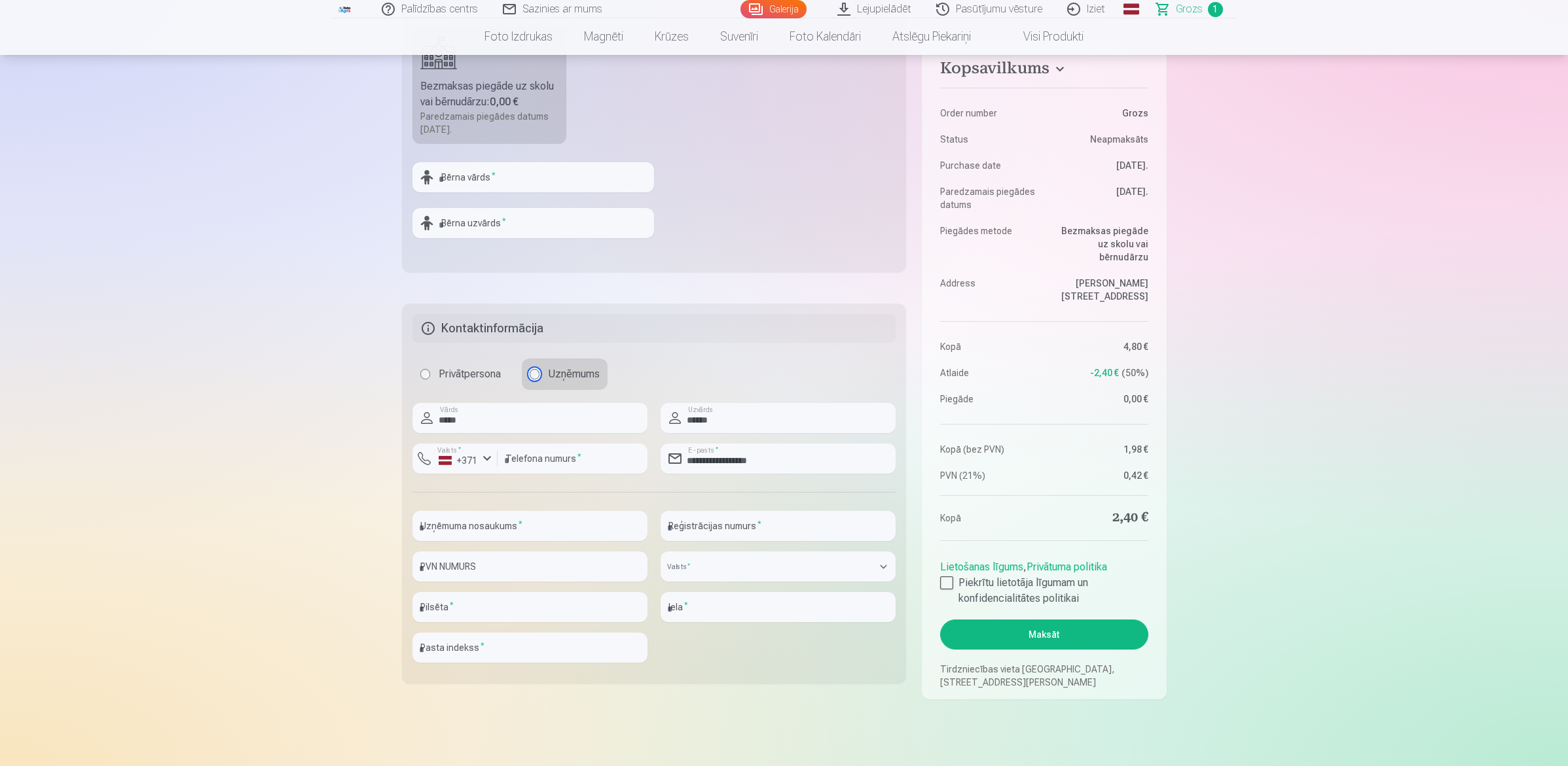
scroll to position [491, 0]
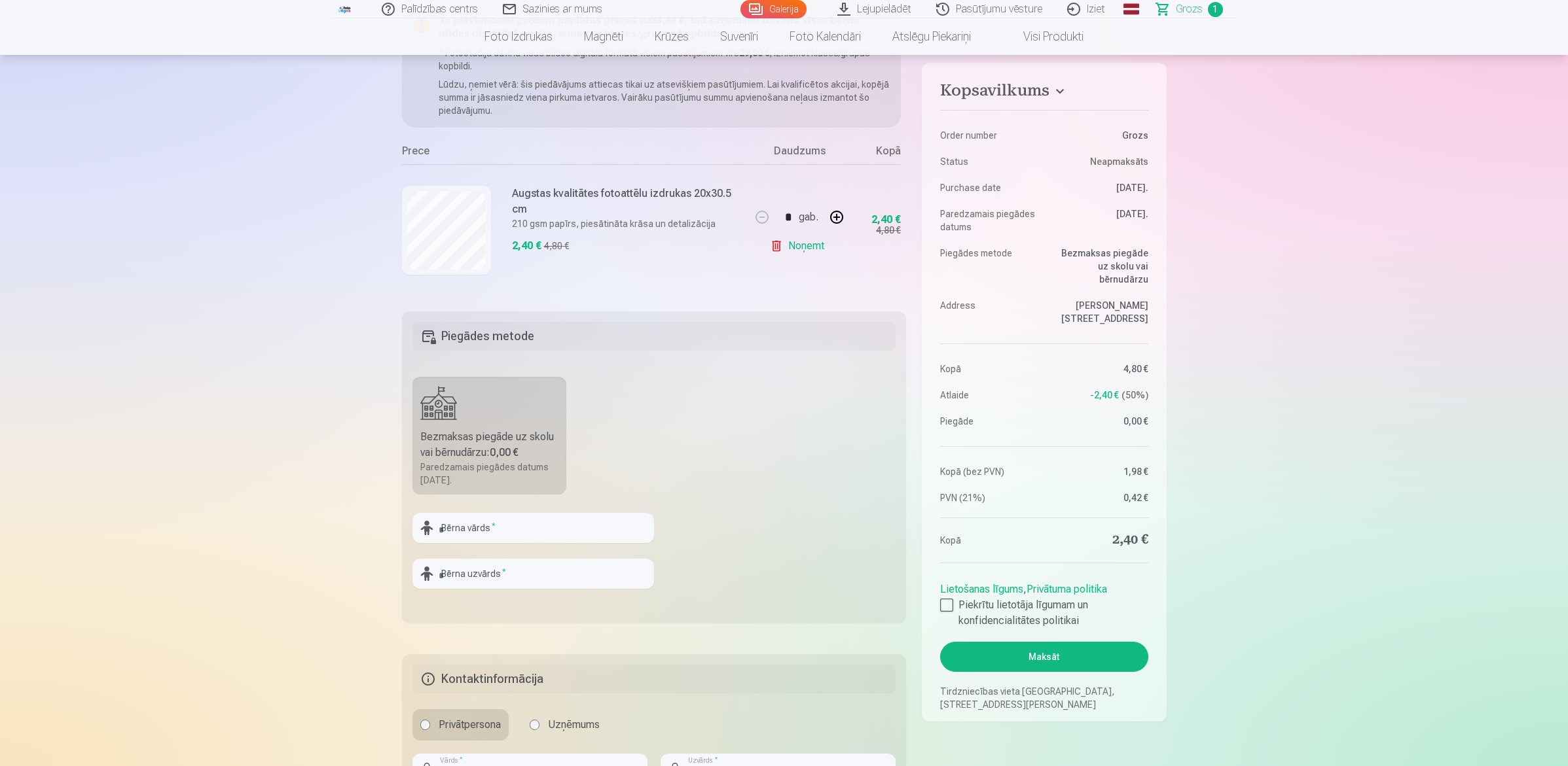
scroll to position [164, 0]
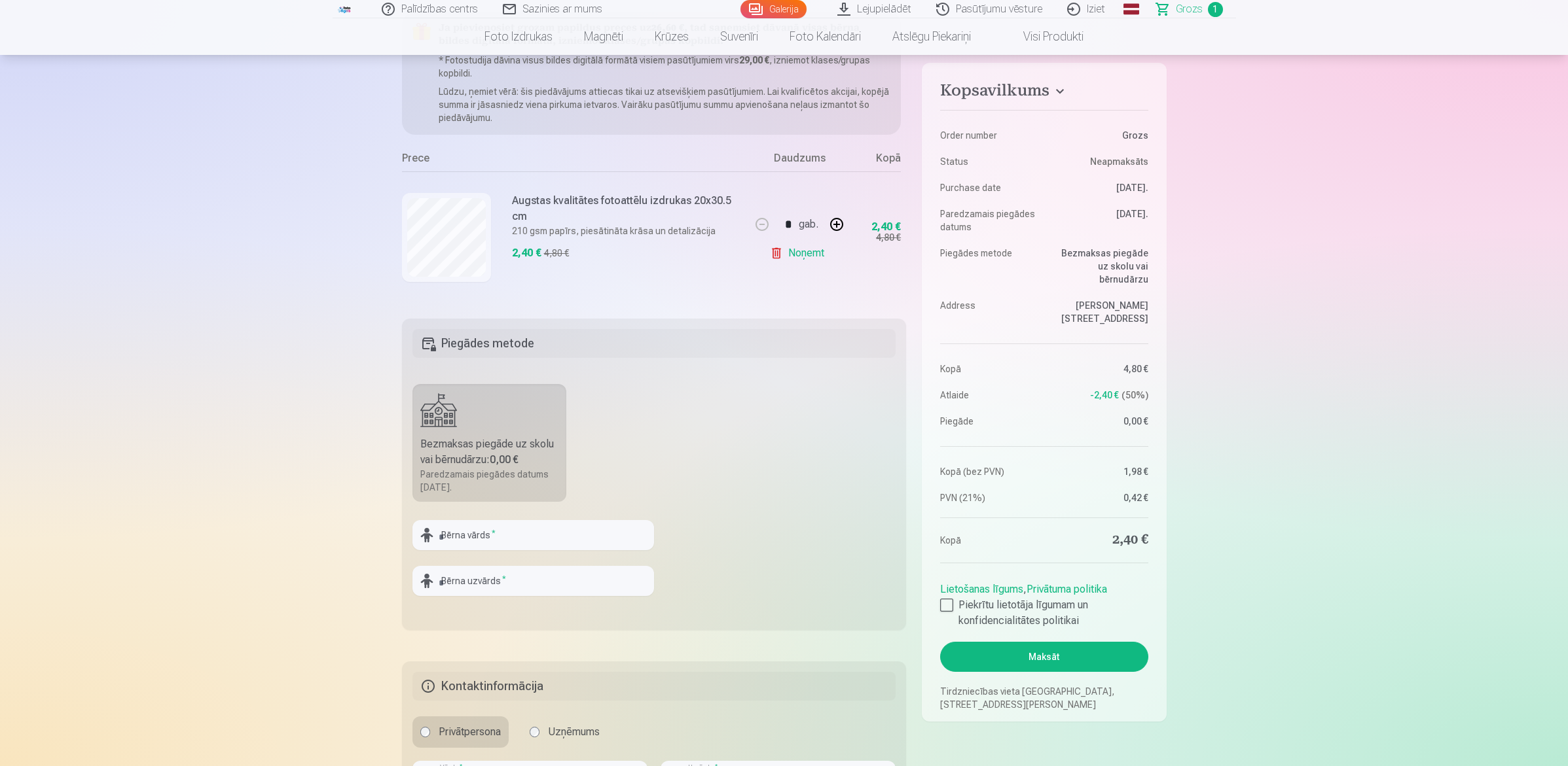
click at [1091, 613] on button "Maksāt" at bounding box center [1044, 657] width 208 height 30
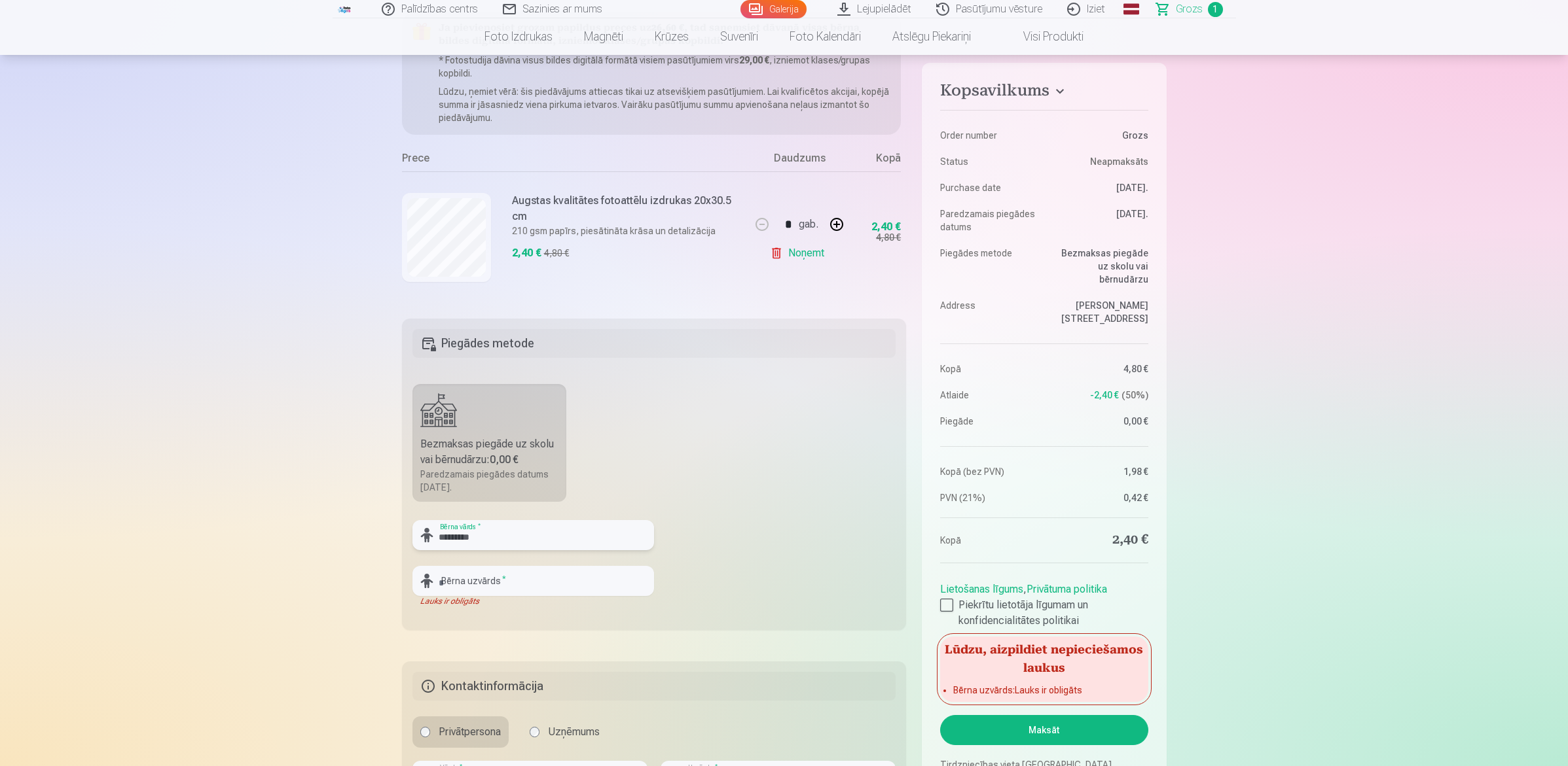
type input "*********"
click at [509, 585] on input "text" at bounding box center [533, 581] width 242 height 30
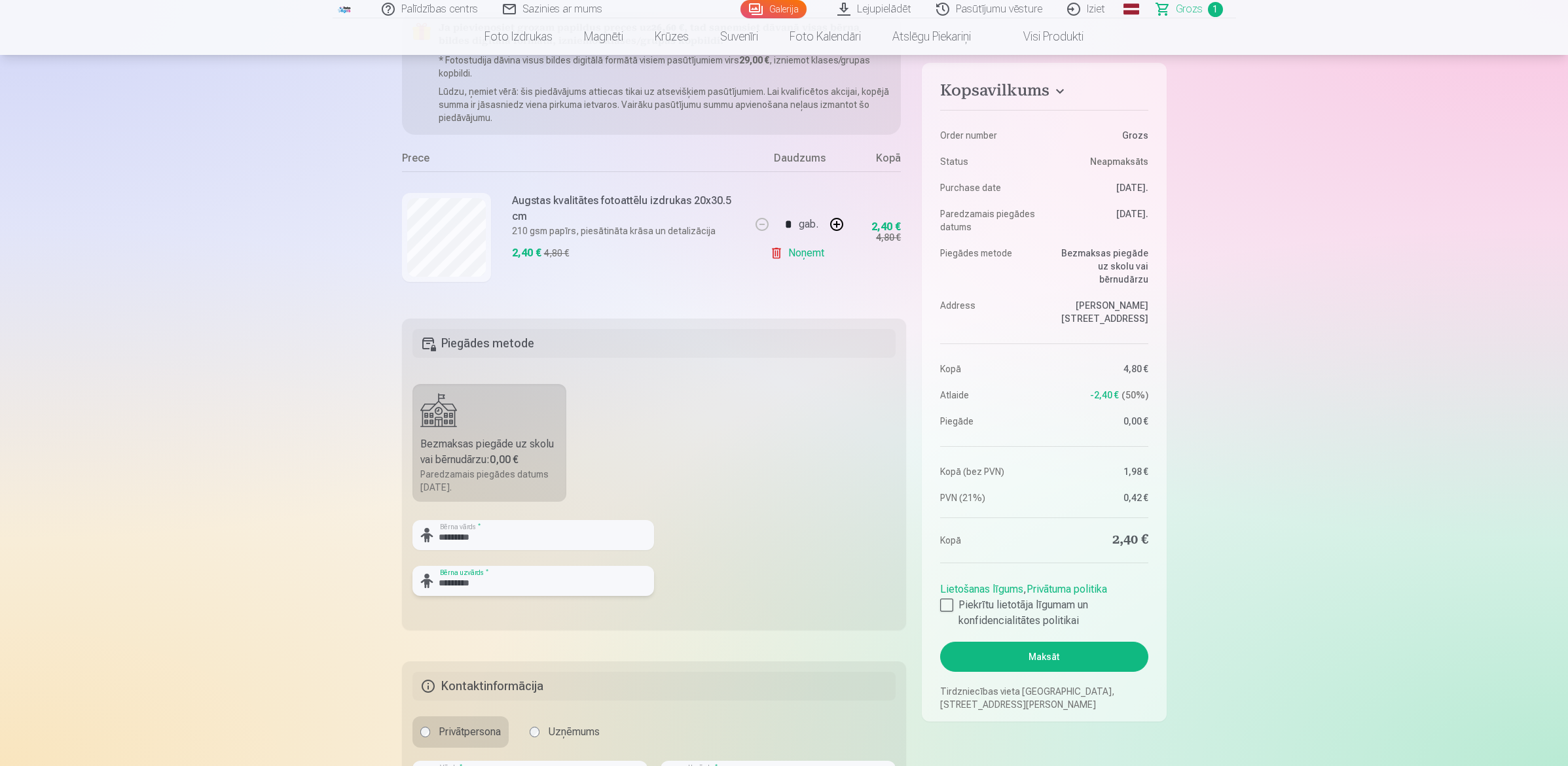
type input "*********"
click at [758, 585] on fieldset "Piegādes metode Bezmaksas piegāde uz skolu vai bērnudārzu : 0,00 € Paredzamais …" at bounding box center [654, 474] width 505 height 311
click at [1032, 613] on button "Maksāt" at bounding box center [1044, 657] width 208 height 30
